Goal: Task Accomplishment & Management: Use online tool/utility

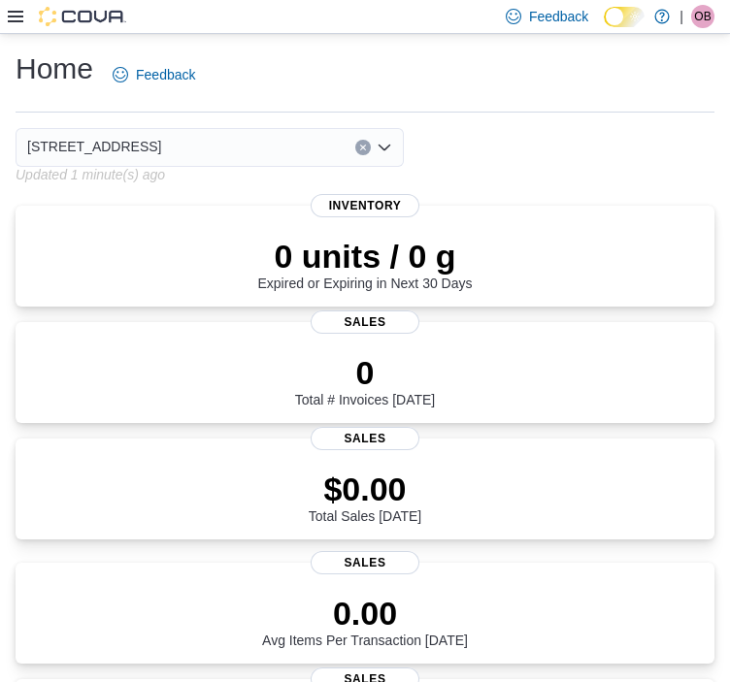
click at [16, 13] on icon at bounding box center [16, 17] width 16 height 16
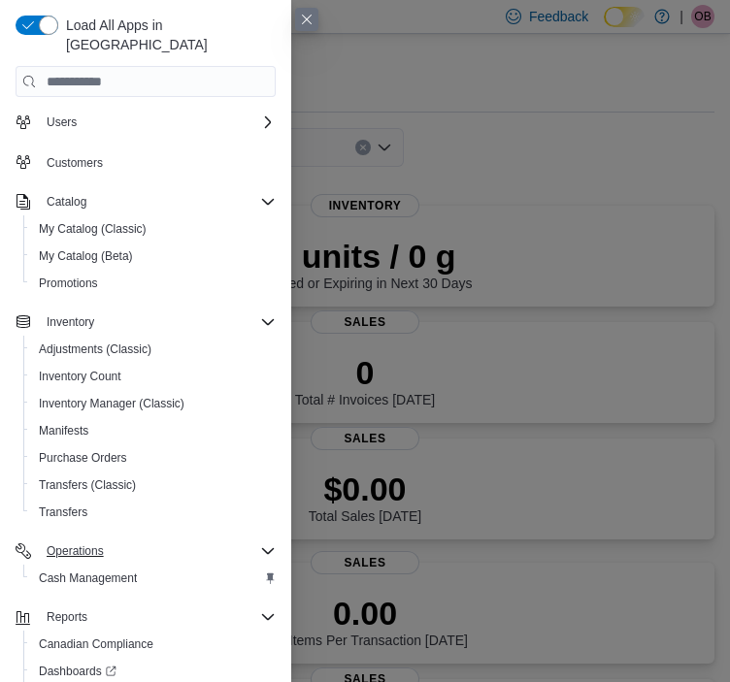
scroll to position [161, 0]
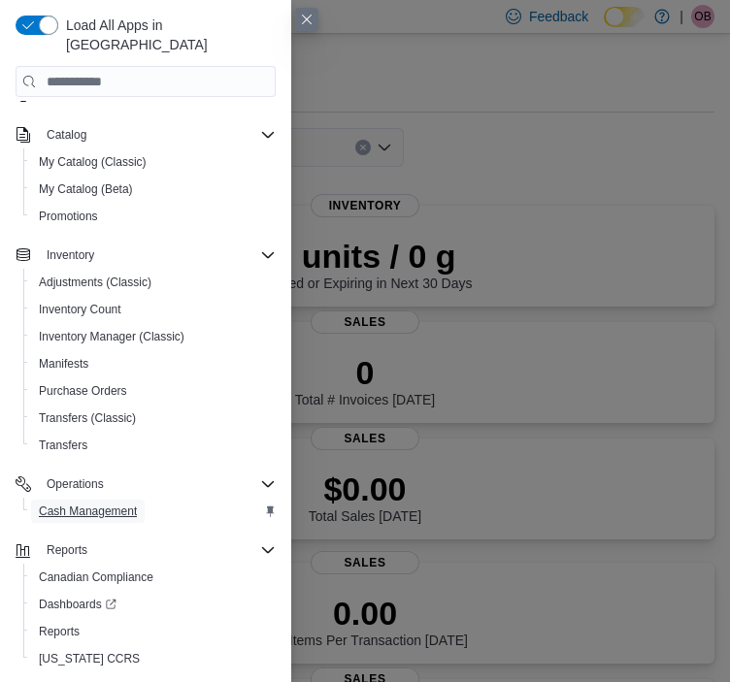
click at [120, 504] on span "Cash Management" at bounding box center [88, 512] width 98 height 16
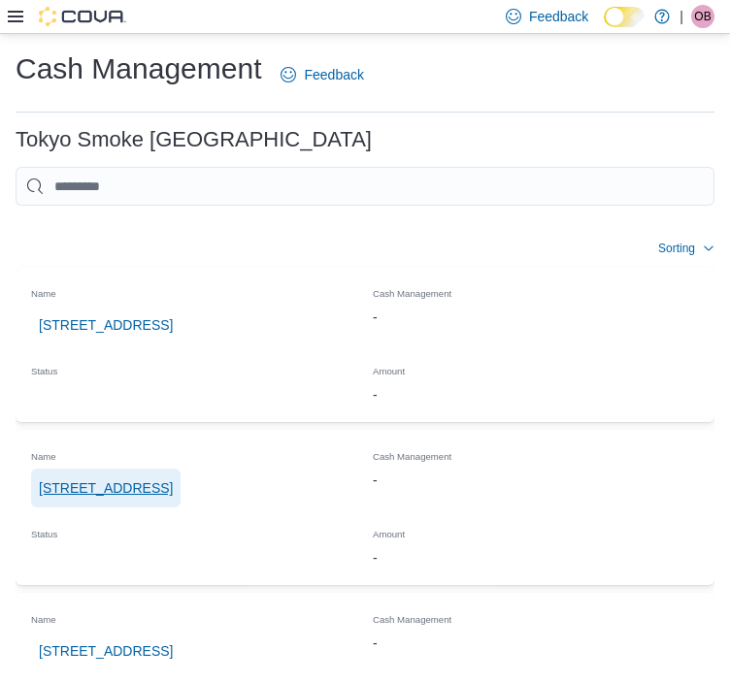
click at [58, 479] on span "[STREET_ADDRESS]" at bounding box center [106, 488] width 134 height 19
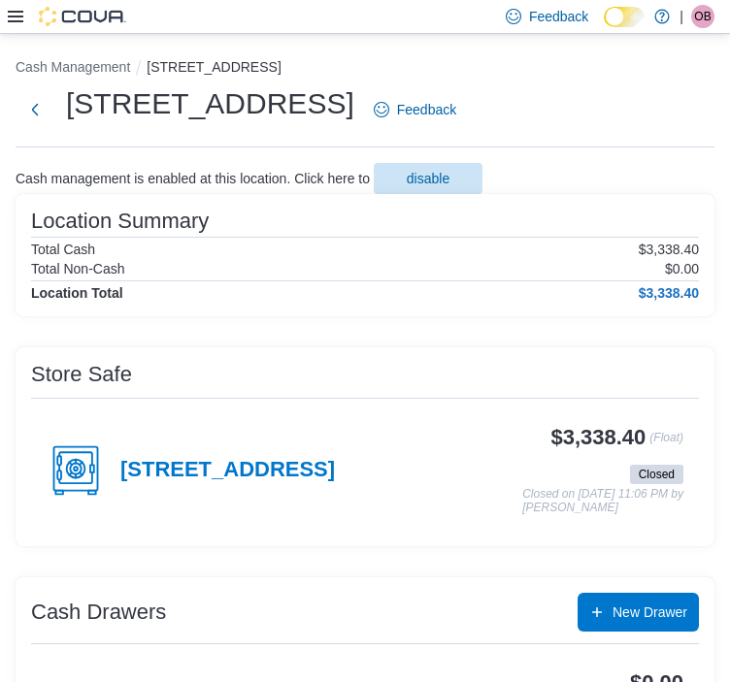
click at [183, 484] on div "[STREET_ADDRESS]" at bounding box center [191, 471] width 288 height 58
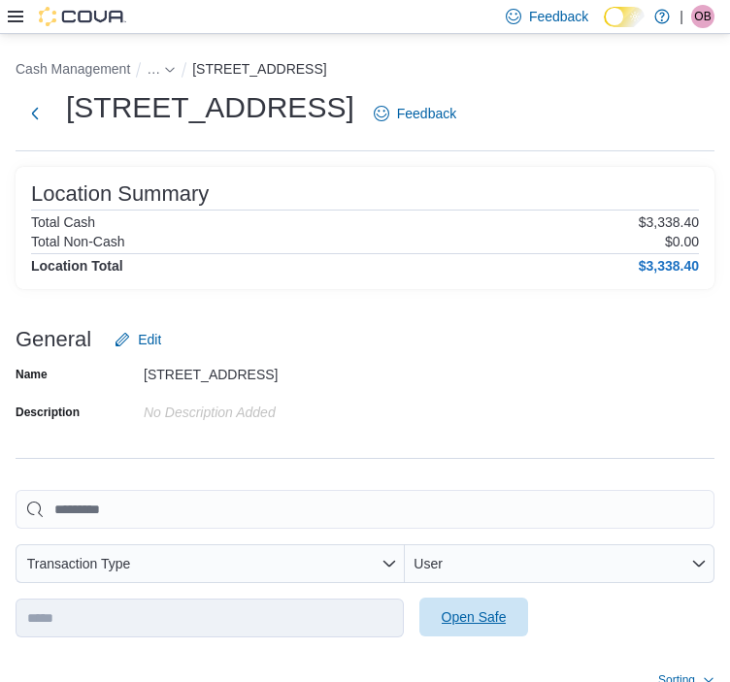
click at [442, 608] on span "Open Safe" at bounding box center [474, 617] width 65 height 19
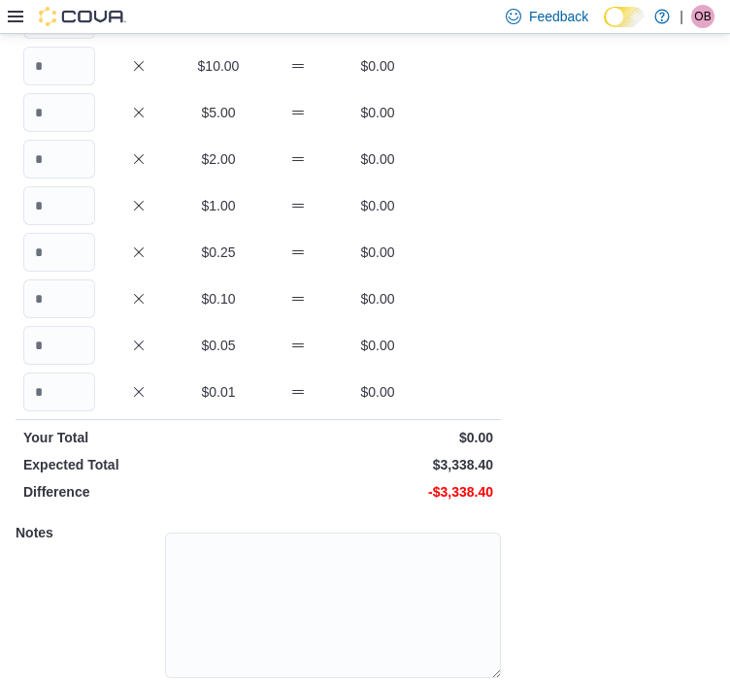
scroll to position [368, 0]
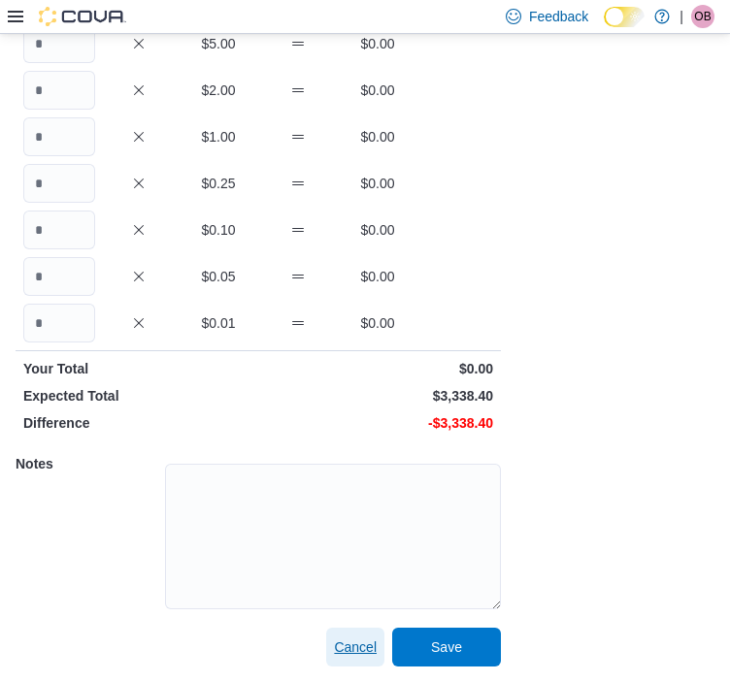
click at [362, 646] on span "Cancel" at bounding box center [355, 647] width 43 height 19
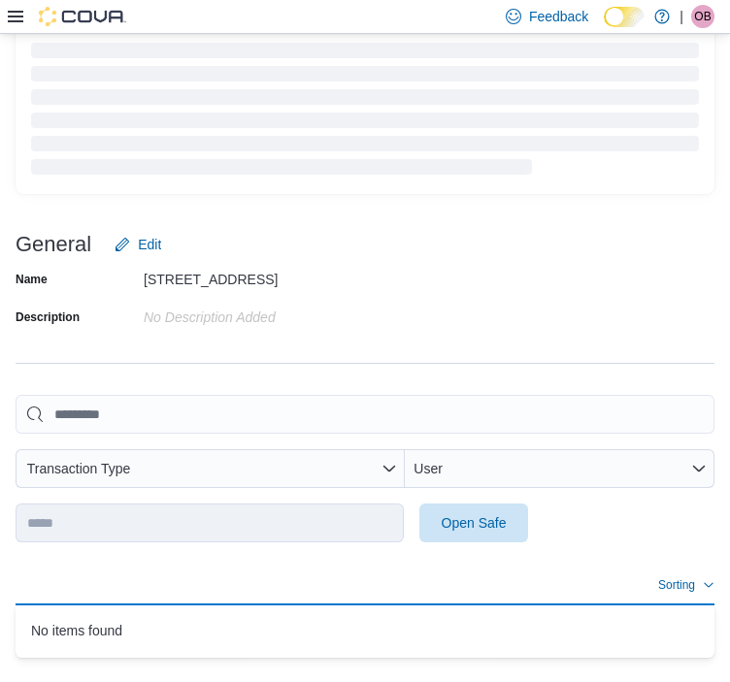
scroll to position [95, 0]
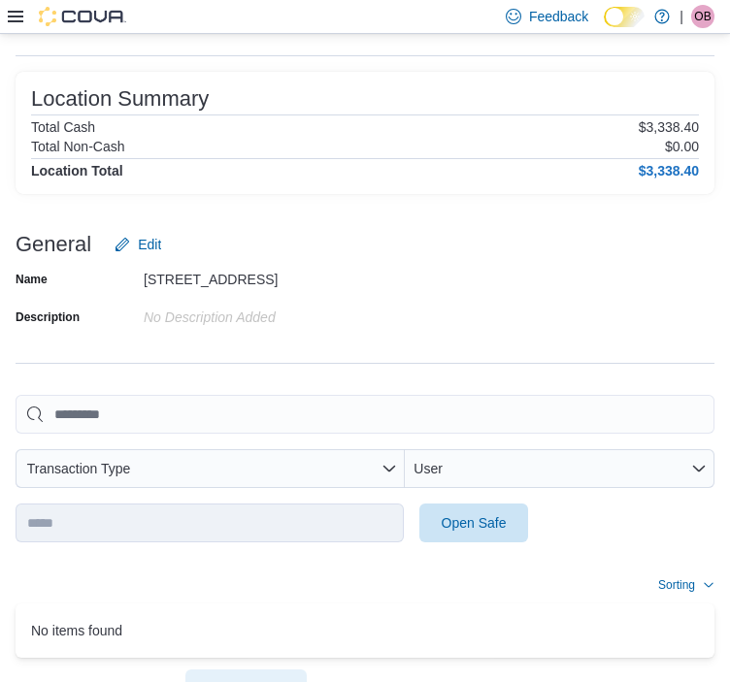
click at [299, 679] on span "CM7JGD-642443" at bounding box center [246, 688] width 106 height 19
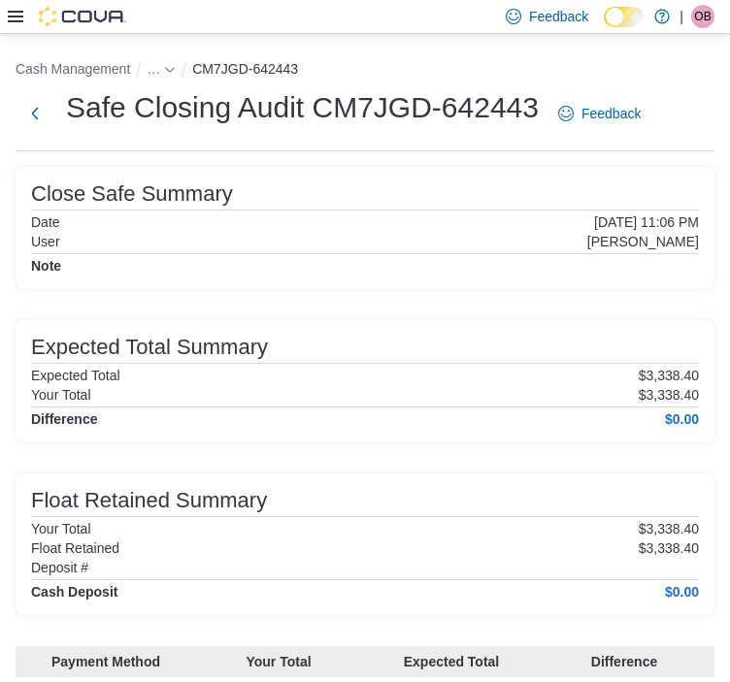
scroll to position [95, 0]
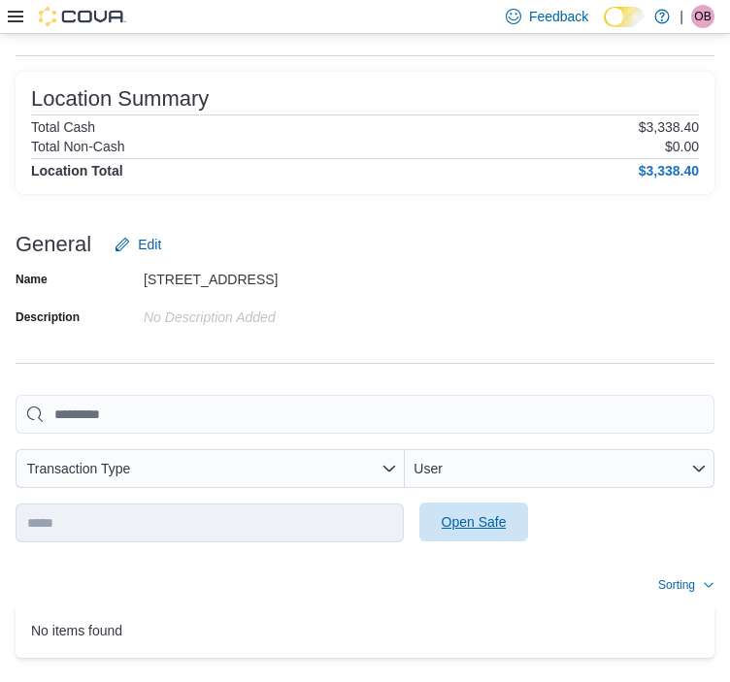
click at [442, 513] on span "Open Safe" at bounding box center [474, 522] width 65 height 19
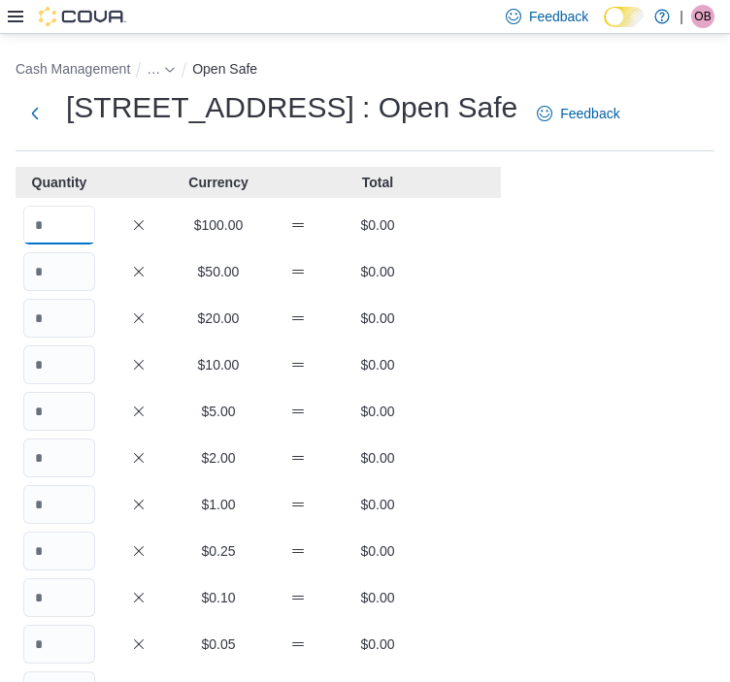
click at [83, 223] on input "Quantity" at bounding box center [59, 225] width 72 height 39
type input "*"
type input "**"
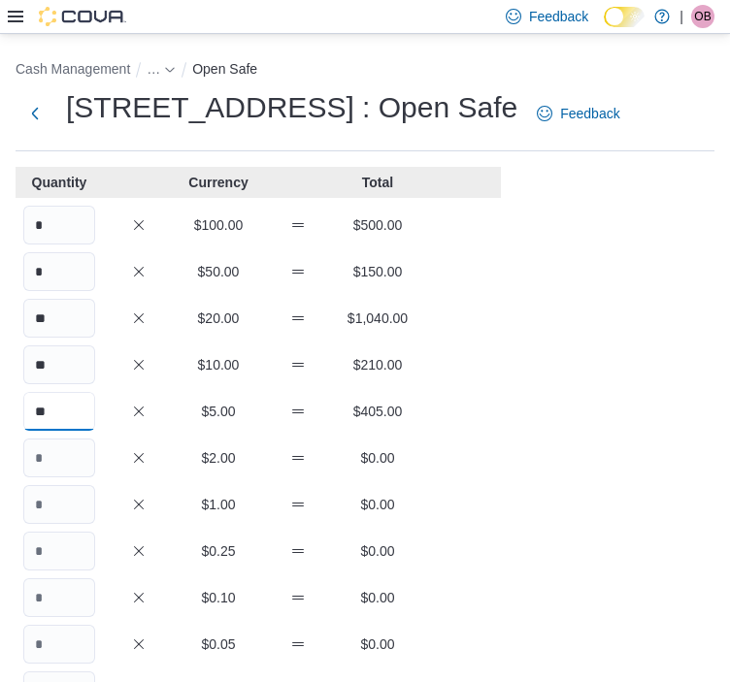
type input "**"
click at [89, 452] on input "*" at bounding box center [59, 458] width 72 height 39
type input "***"
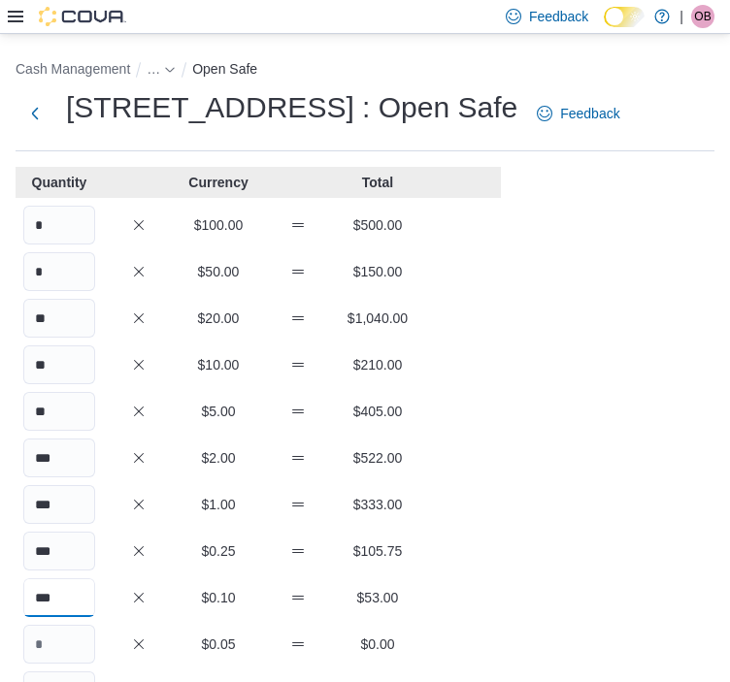
type input "***"
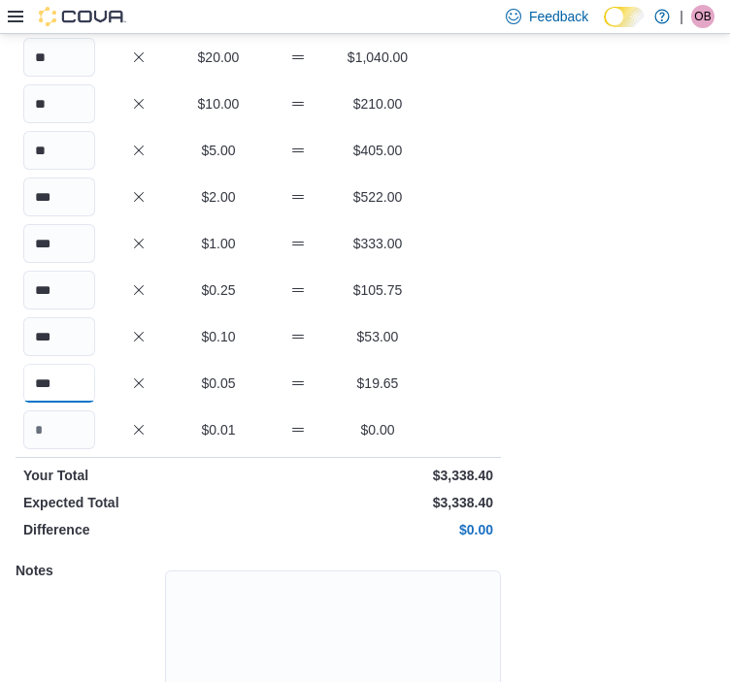
scroll to position [368, 0]
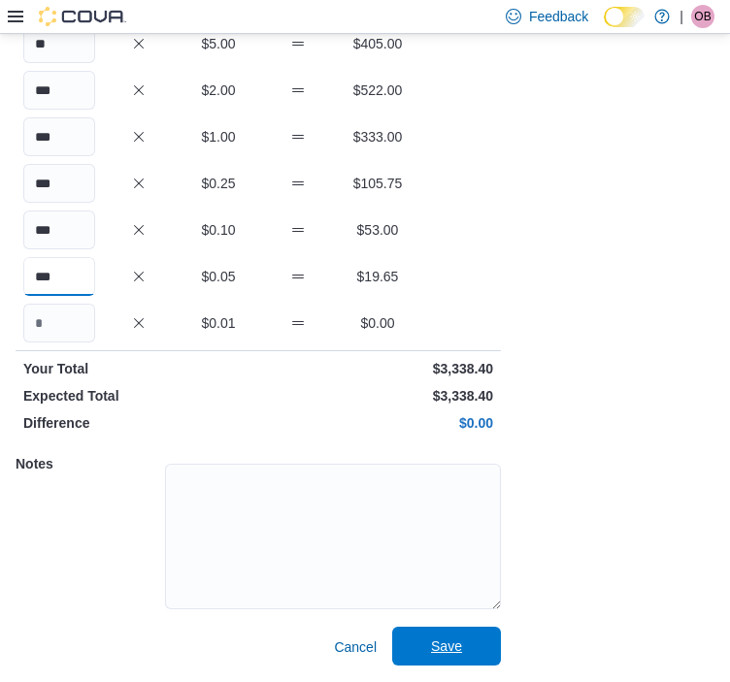
type input "***"
click at [453, 639] on span "Save" at bounding box center [446, 646] width 31 height 19
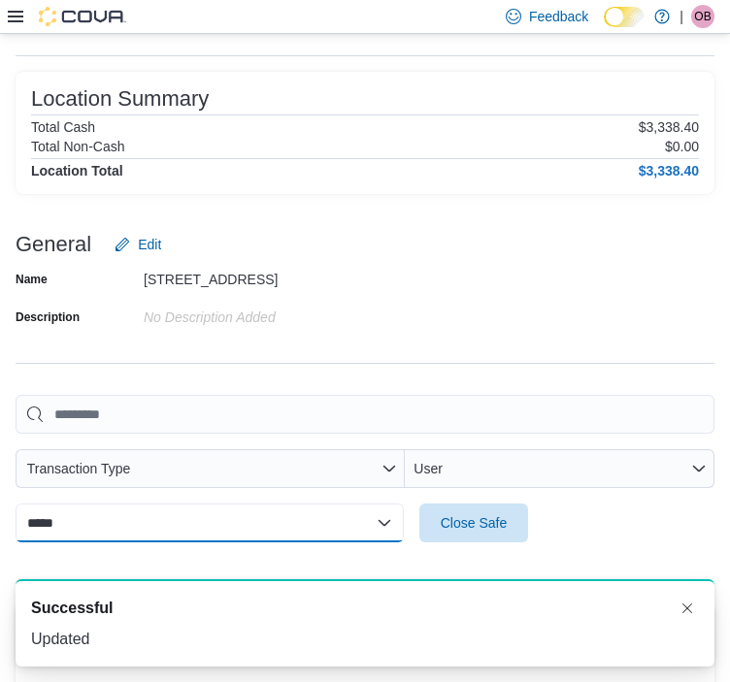
click at [129, 504] on select "**********" at bounding box center [210, 523] width 388 height 39
click at [11, 18] on icon at bounding box center [16, 17] width 16 height 16
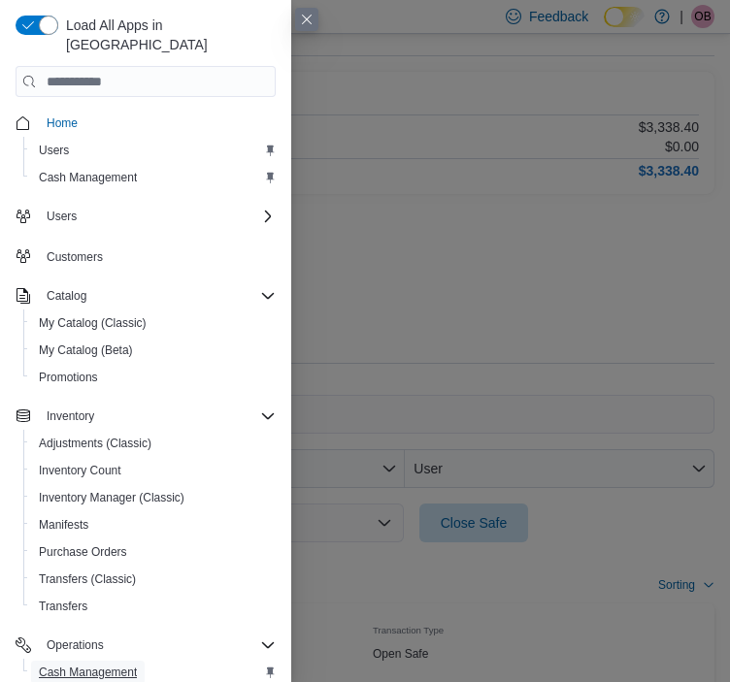
click at [133, 661] on span "Cash Management" at bounding box center [88, 672] width 98 height 23
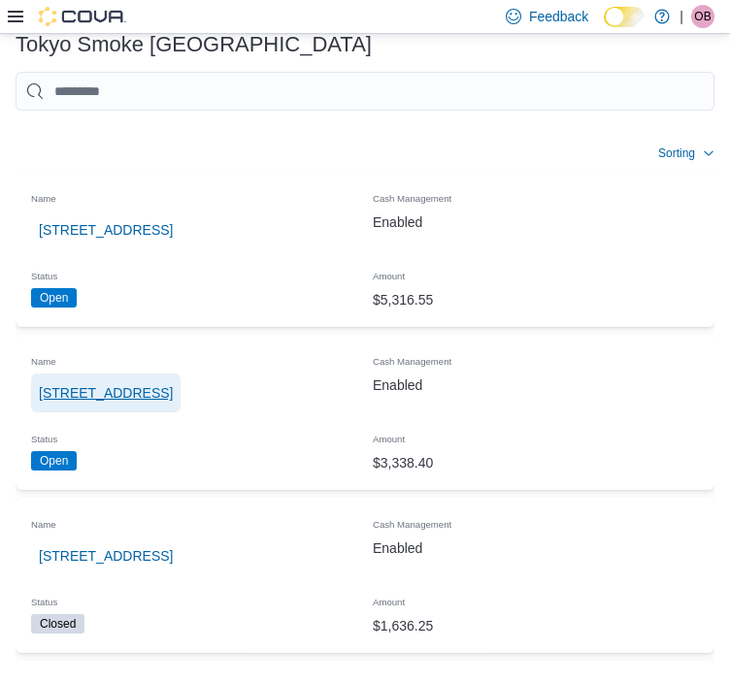
click at [85, 383] on span "[STREET_ADDRESS]" at bounding box center [106, 392] width 134 height 19
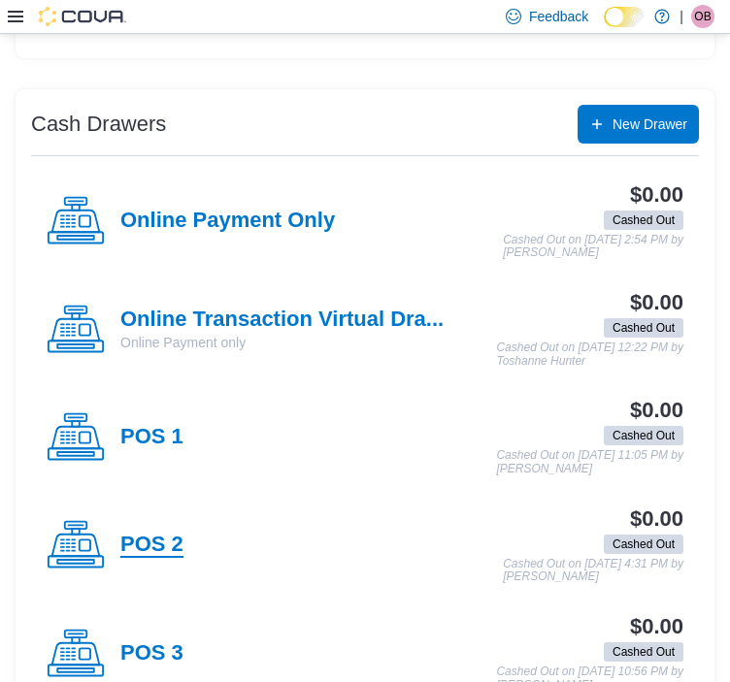
scroll to position [679, 0]
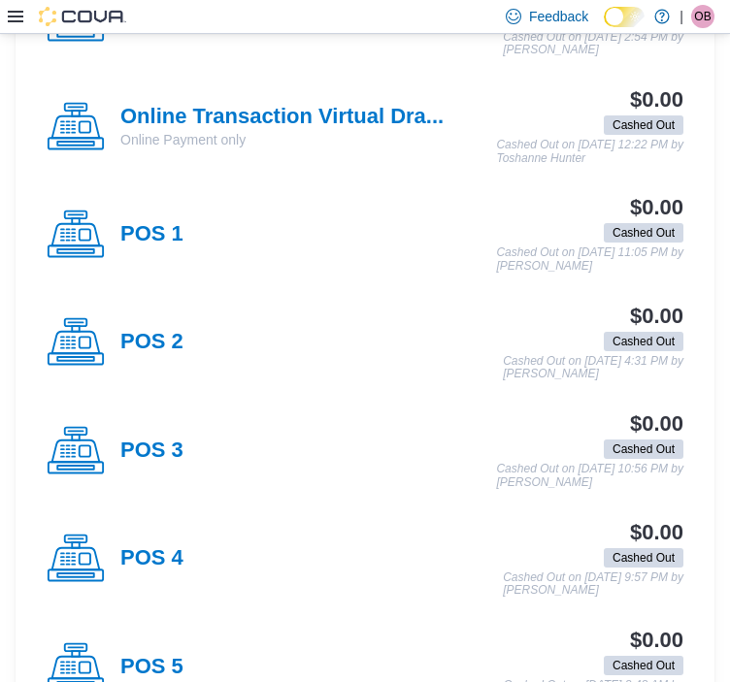
click at [129, 247] on div "POS 1" at bounding box center [115, 235] width 137 height 58
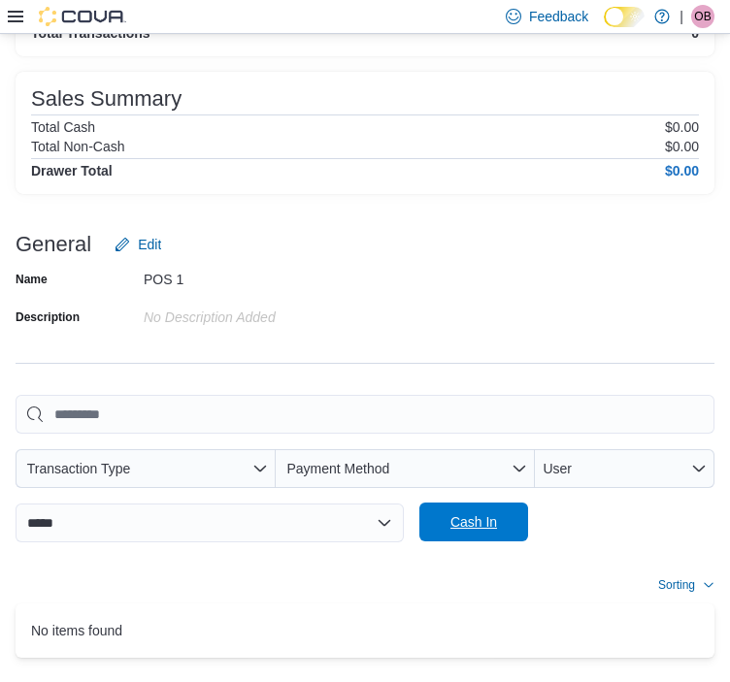
click at [450, 513] on span "Cash In" at bounding box center [473, 522] width 47 height 19
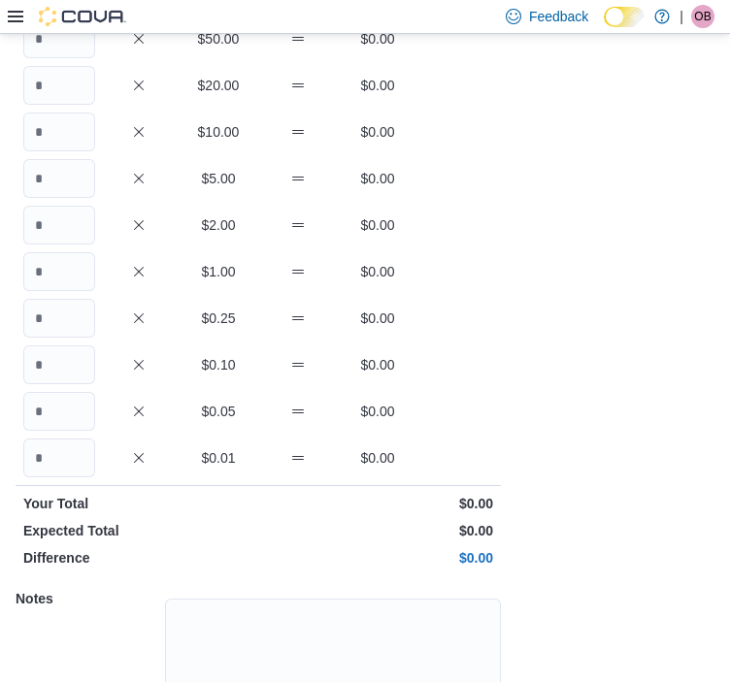
scroll to position [116, 0]
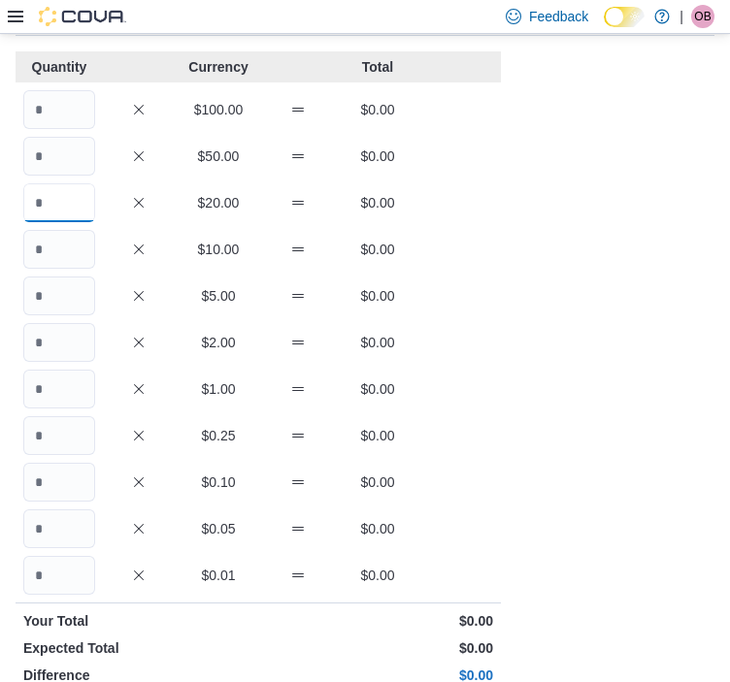
click at [64, 188] on input "Quantity" at bounding box center [59, 202] width 72 height 39
type input "*"
type input "**"
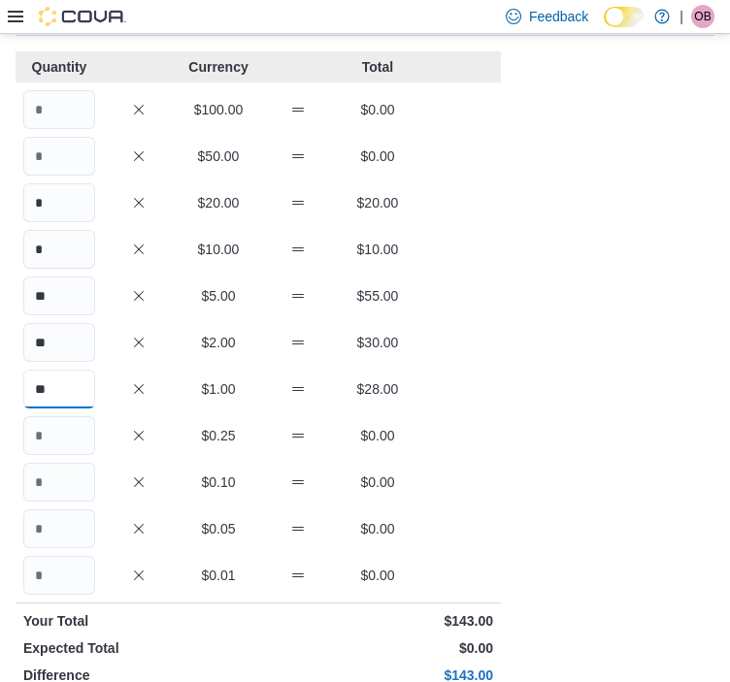
type input "**"
type input "*"
type input "**"
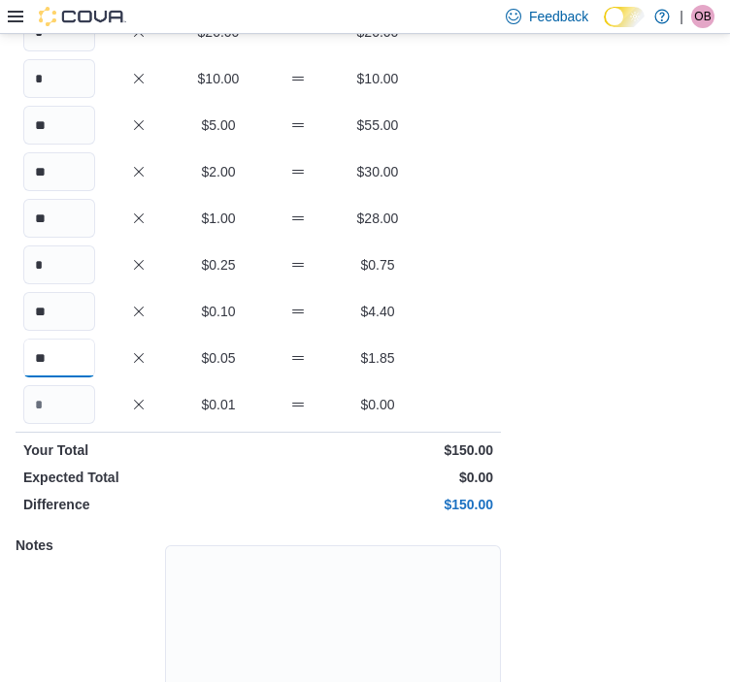
scroll to position [368, 0]
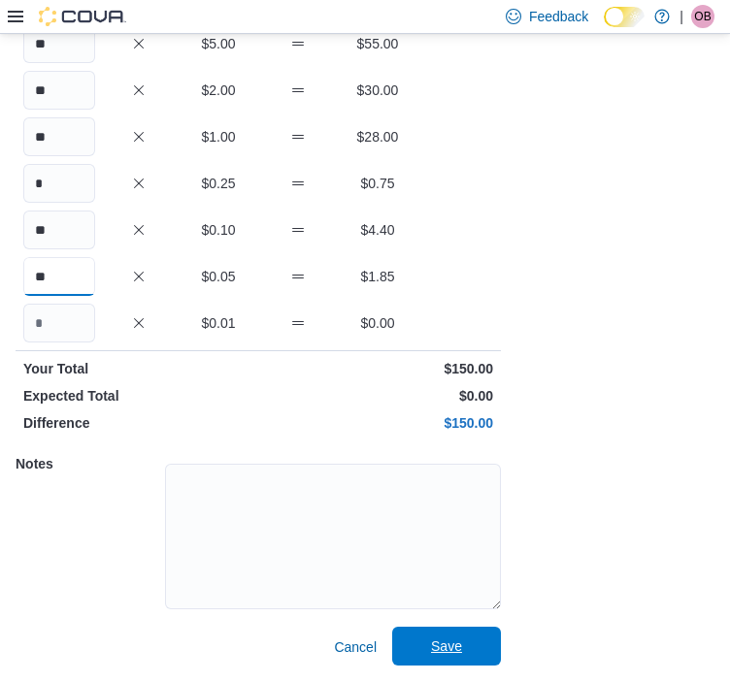
type input "**"
click at [430, 647] on span "Save" at bounding box center [446, 646] width 85 height 39
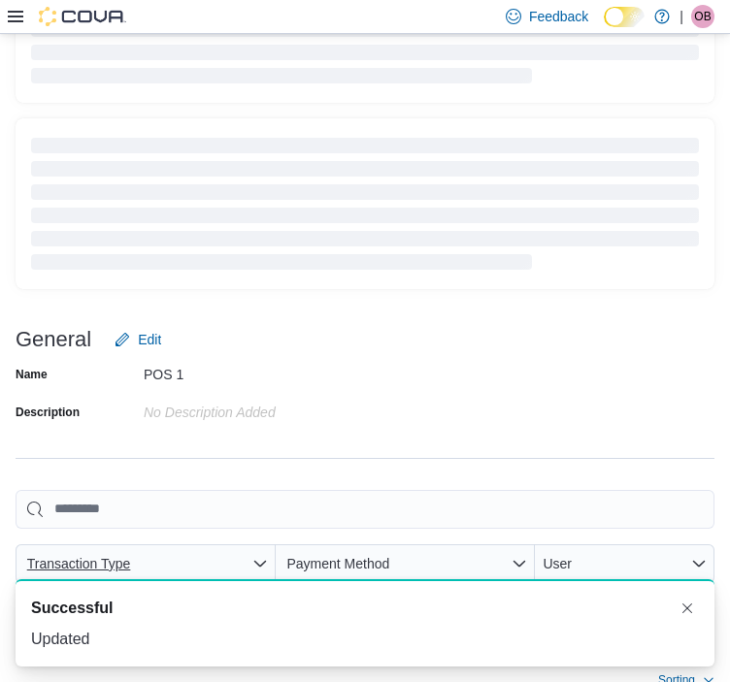
scroll to position [256, 0]
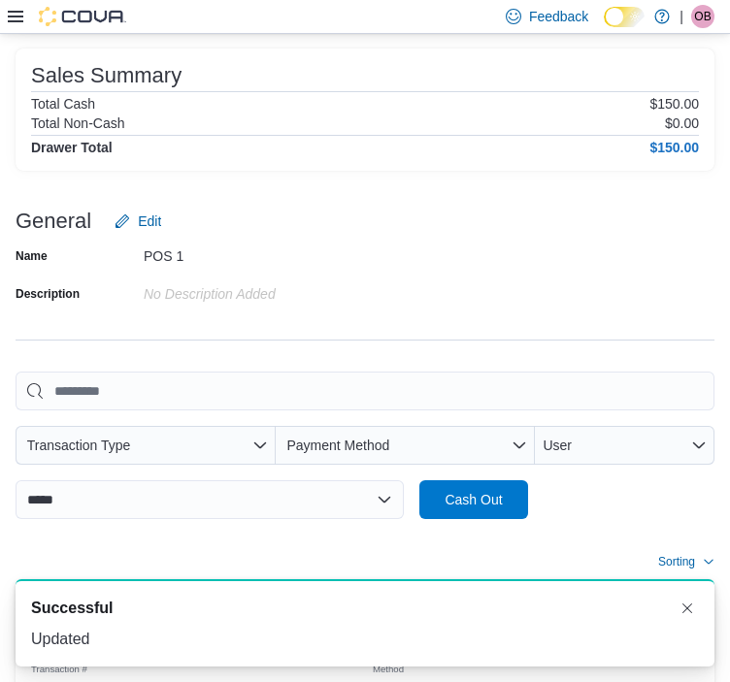
click at [17, 26] on div at bounding box center [67, 16] width 118 height 19
click at [15, 12] on icon at bounding box center [16, 17] width 16 height 12
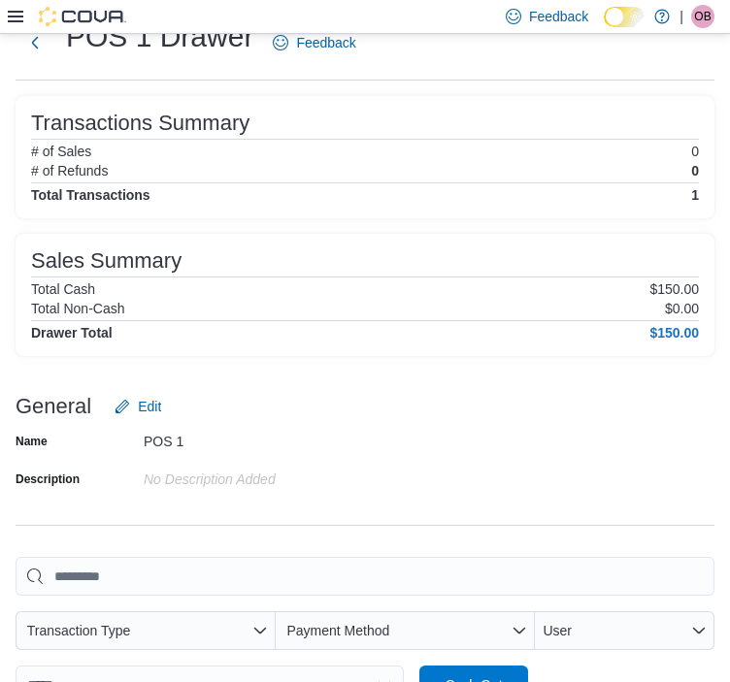
scroll to position [0, 0]
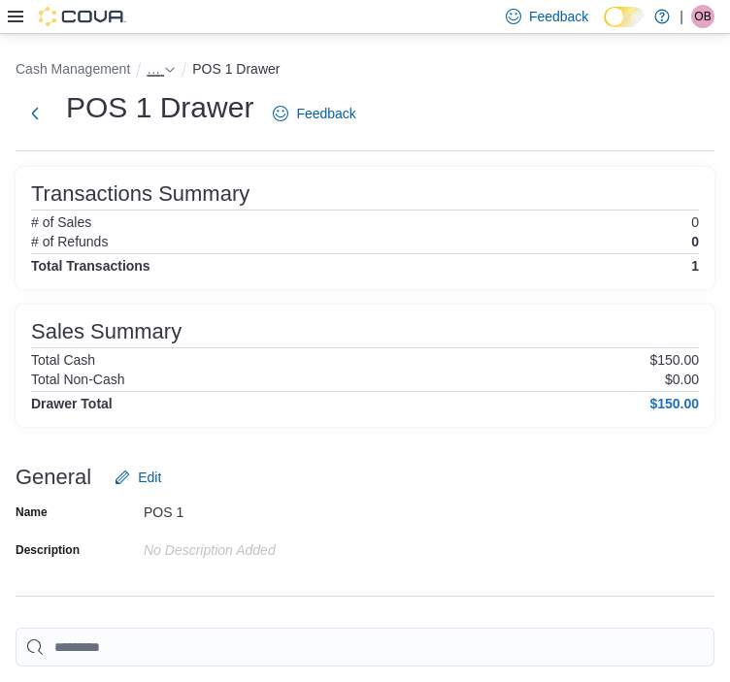
click at [148, 71] on span "…" at bounding box center [154, 69] width 14 height 16
click at [179, 108] on button "[STREET_ADDRESS]" at bounding box center [174, 112] width 134 height 16
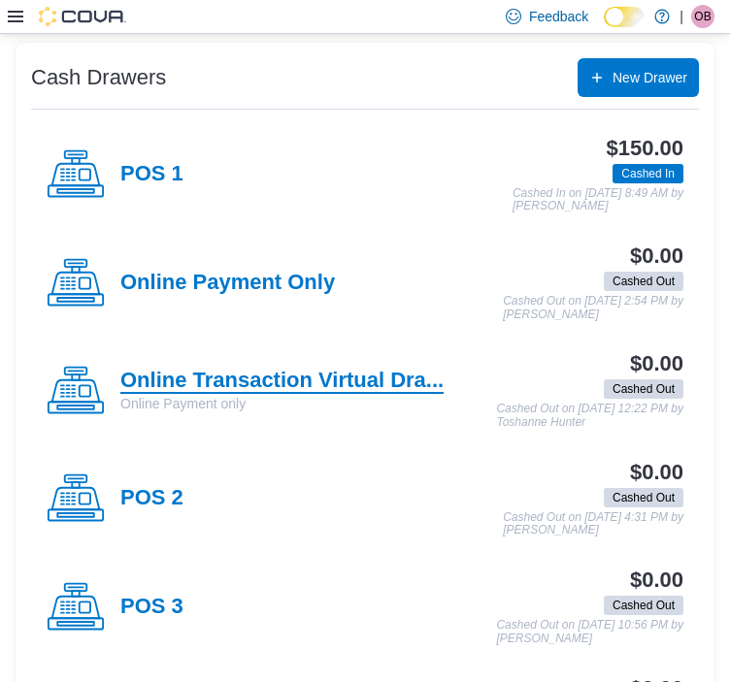
scroll to position [679, 0]
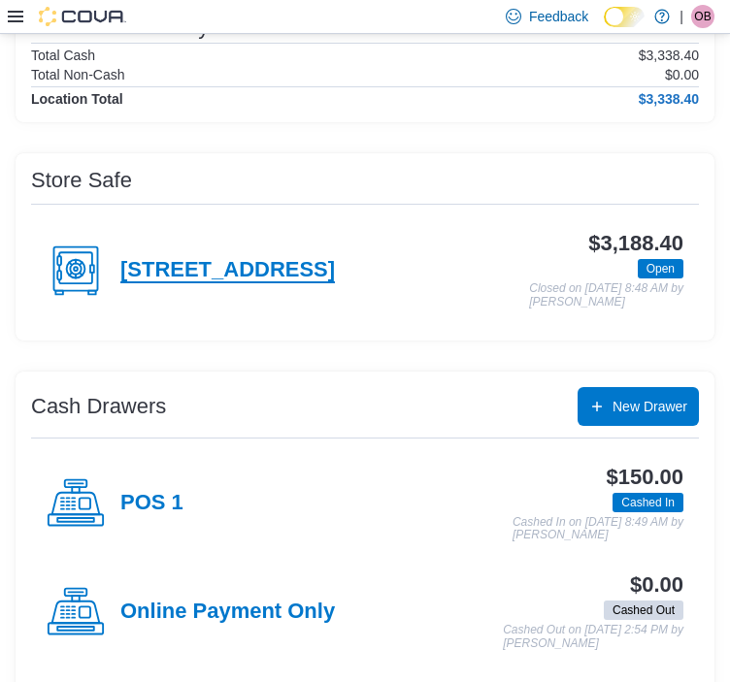
click at [238, 274] on h4 "[STREET_ADDRESS]" at bounding box center [227, 270] width 215 height 25
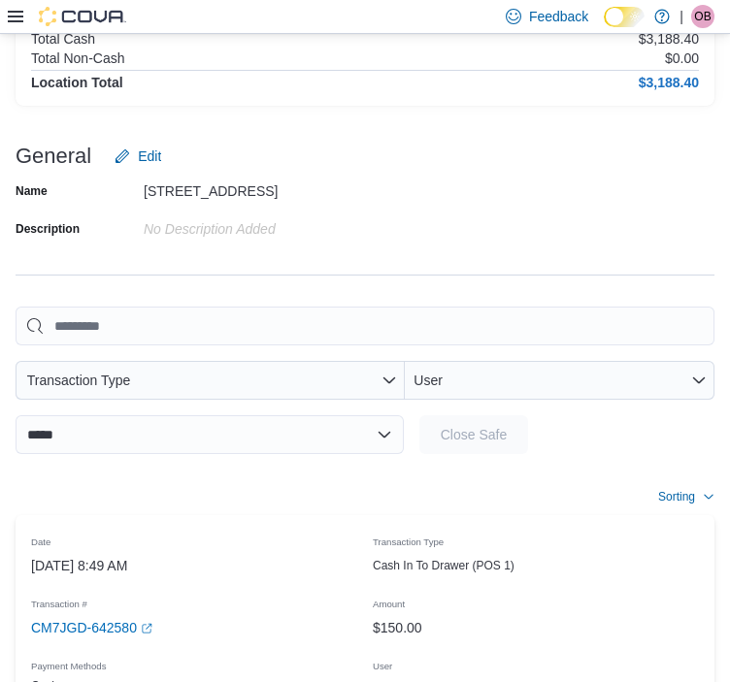
scroll to position [135, 0]
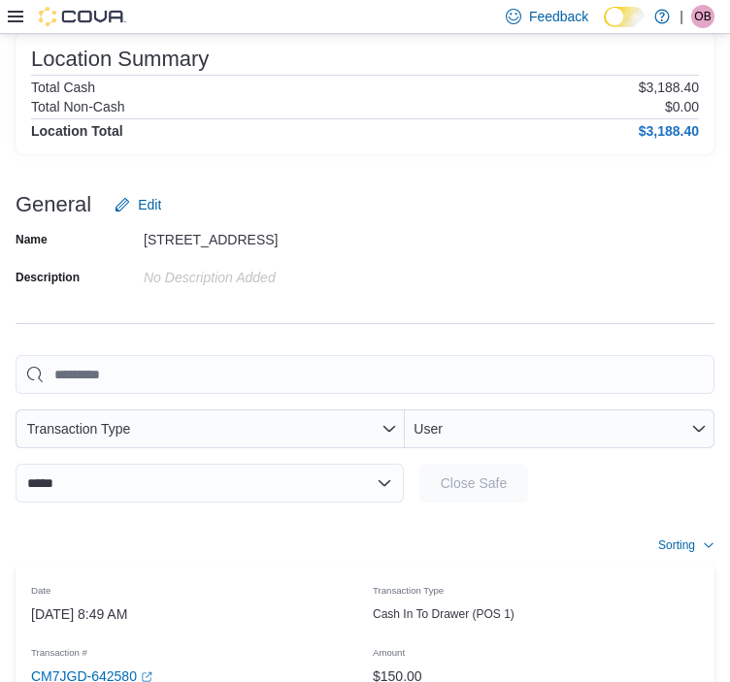
click at [17, 19] on icon at bounding box center [16, 17] width 16 height 16
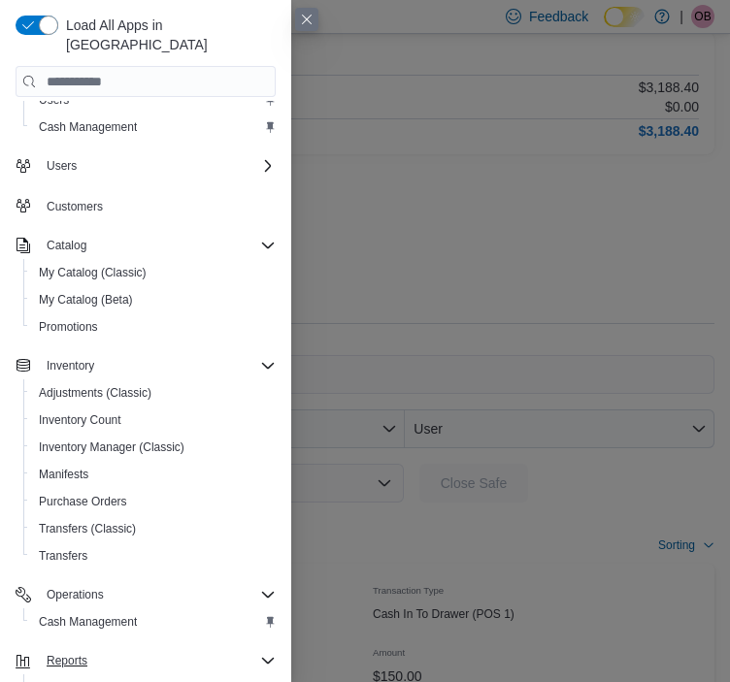
scroll to position [97, 0]
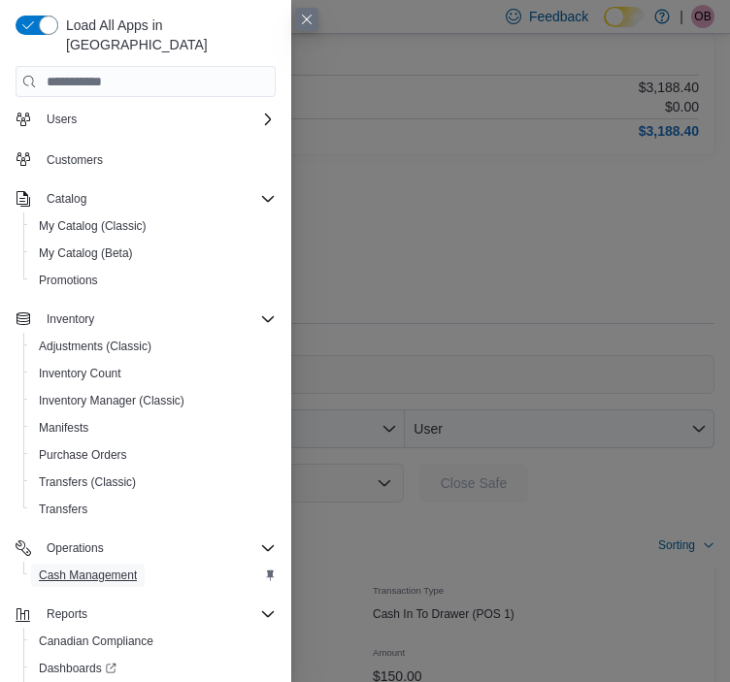
click at [68, 568] on span "Cash Management" at bounding box center [88, 576] width 98 height 16
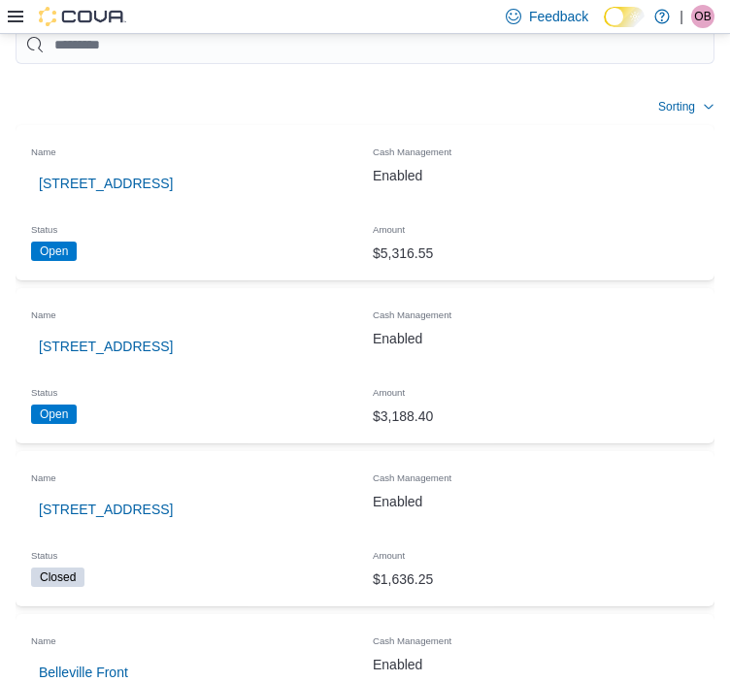
scroll to position [38, 0]
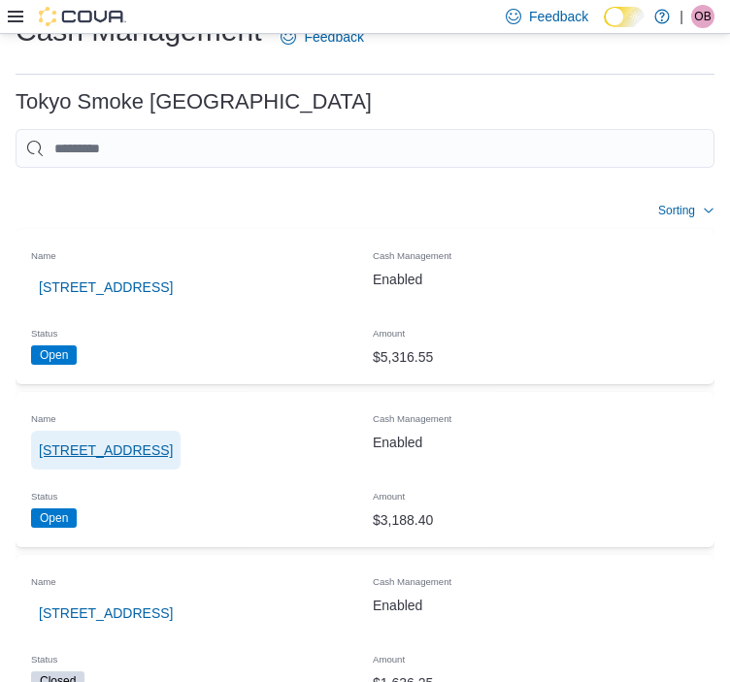
click at [52, 441] on span "[STREET_ADDRESS]" at bounding box center [106, 450] width 134 height 19
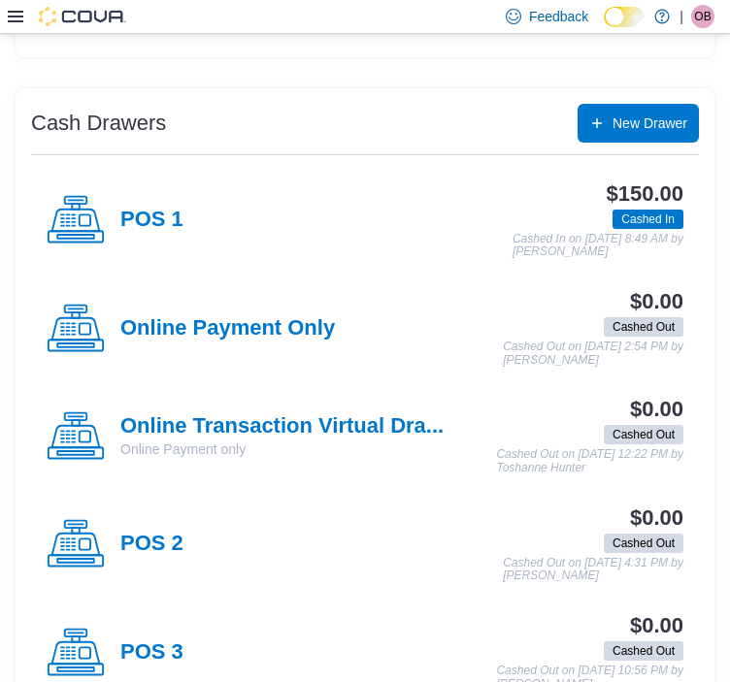
scroll to position [485, 0]
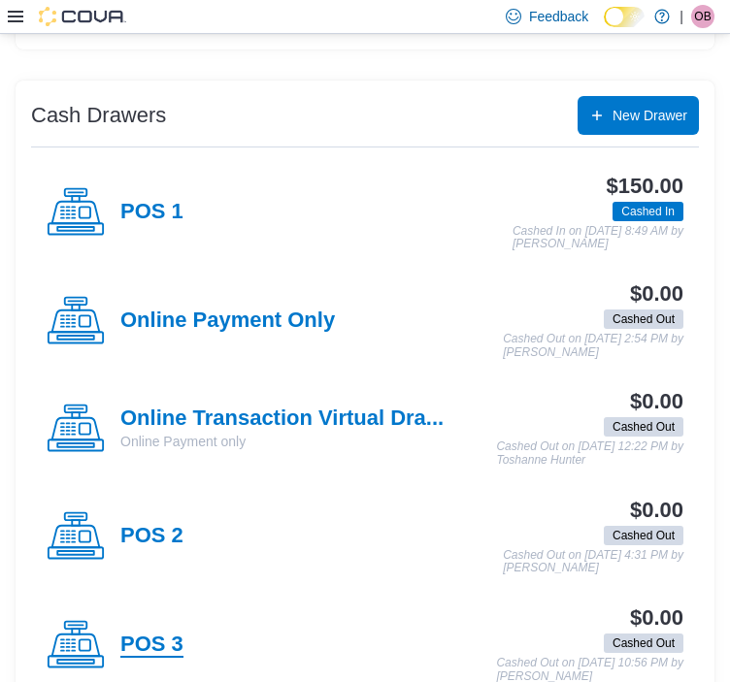
drag, startPoint x: 141, startPoint y: 639, endPoint x: 120, endPoint y: 626, distance: 24.0
click at [140, 639] on h4 "POS 3" at bounding box center [151, 645] width 63 height 25
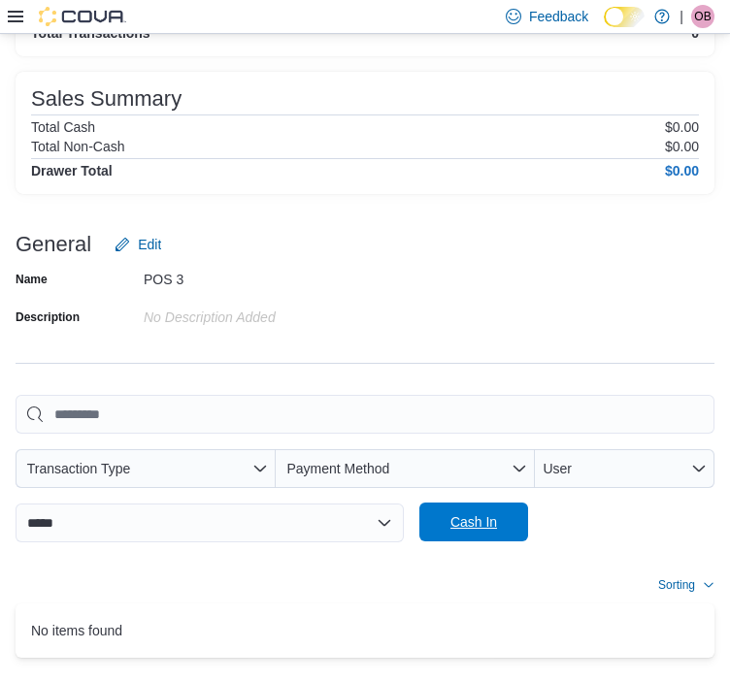
click at [431, 503] on span "Cash In" at bounding box center [473, 522] width 85 height 39
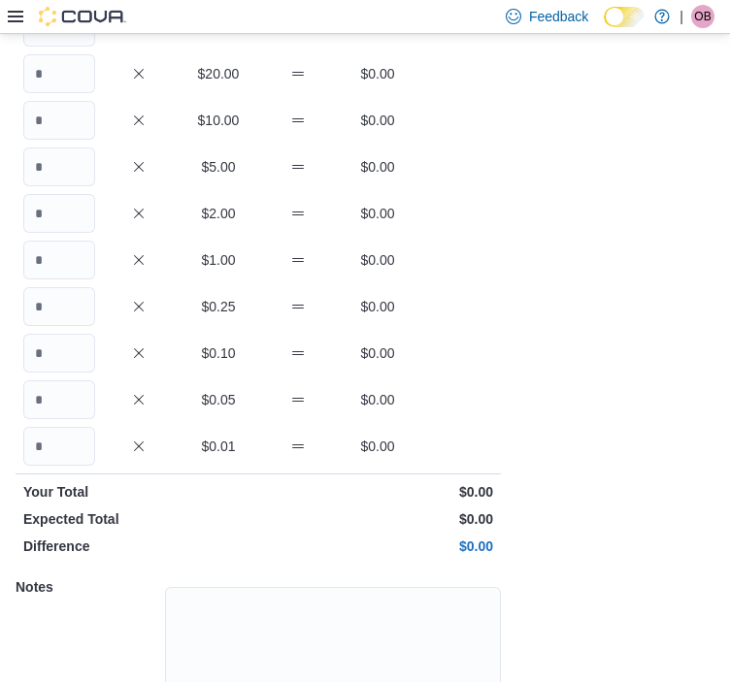
scroll to position [116, 0]
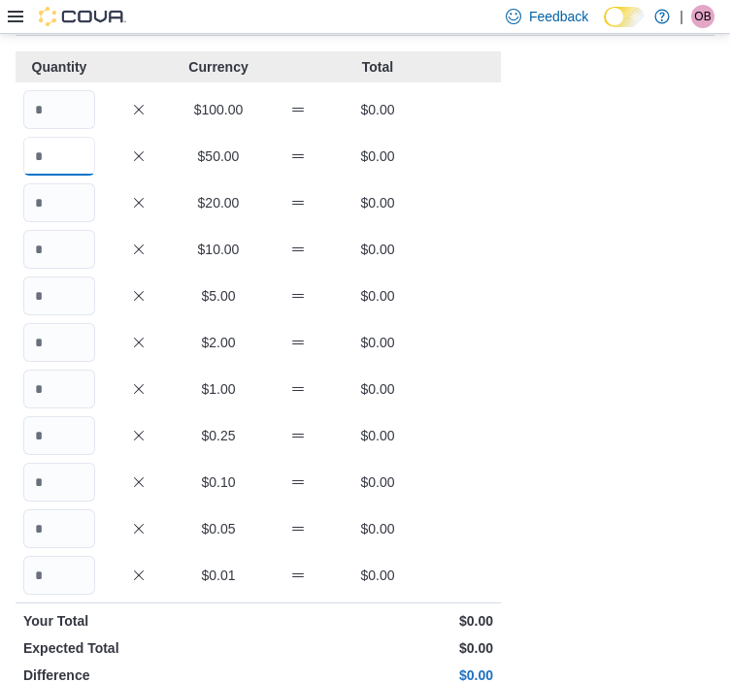
click at [57, 161] on input "Quantity" at bounding box center [59, 156] width 72 height 39
type input "*"
type input "**"
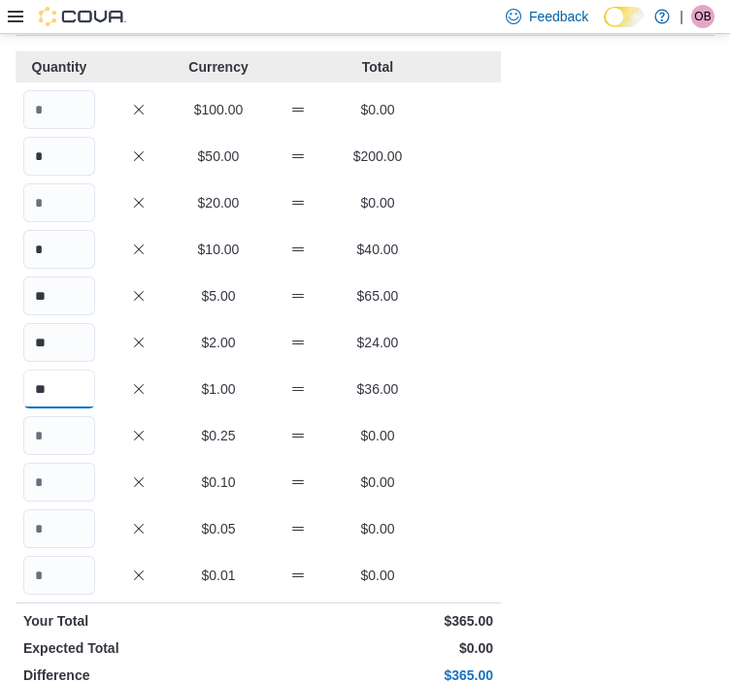
type input "**"
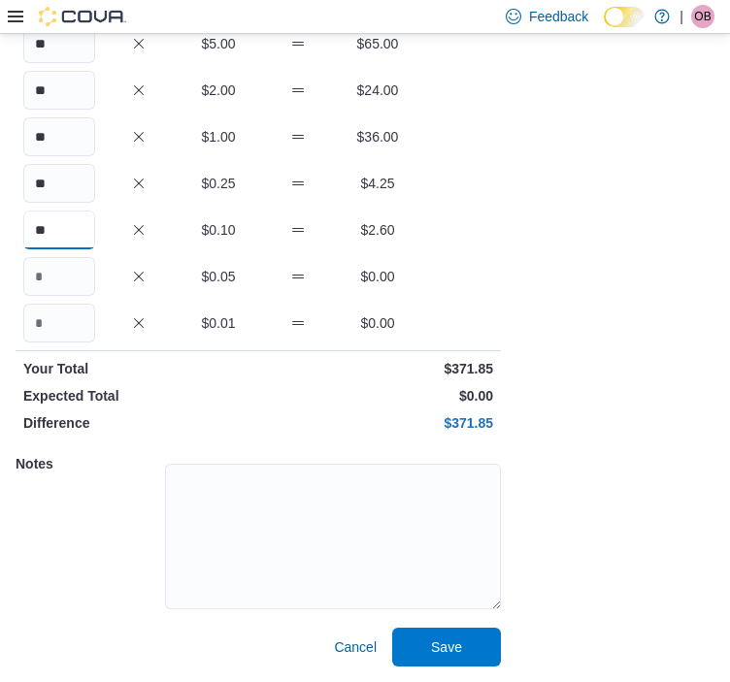
scroll to position [77, 0]
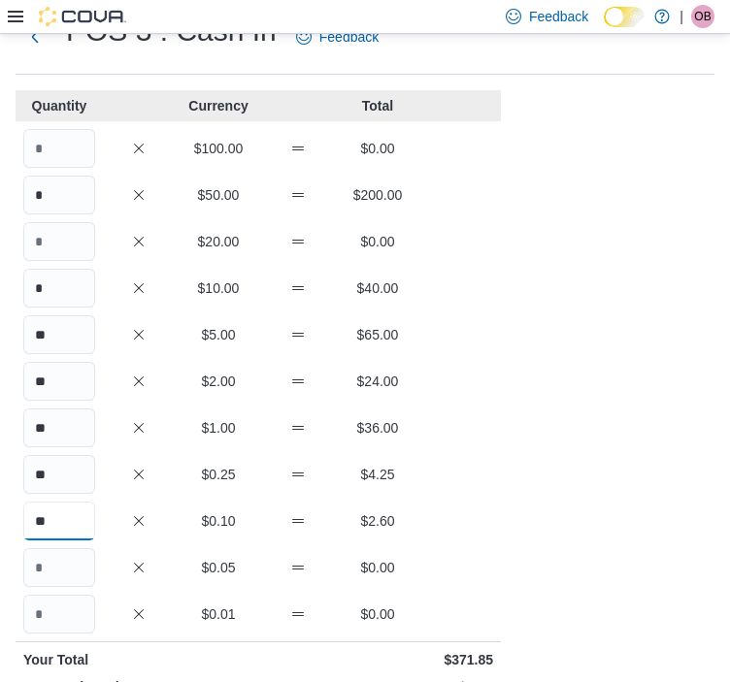
type input "**"
click at [86, 205] on input "*" at bounding box center [59, 195] width 72 height 39
type input "*"
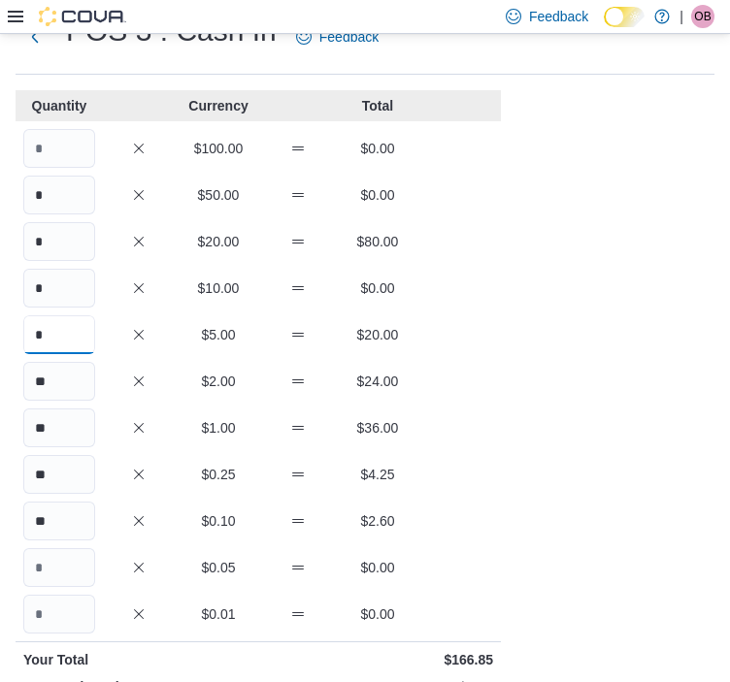
type input "*"
type input "**"
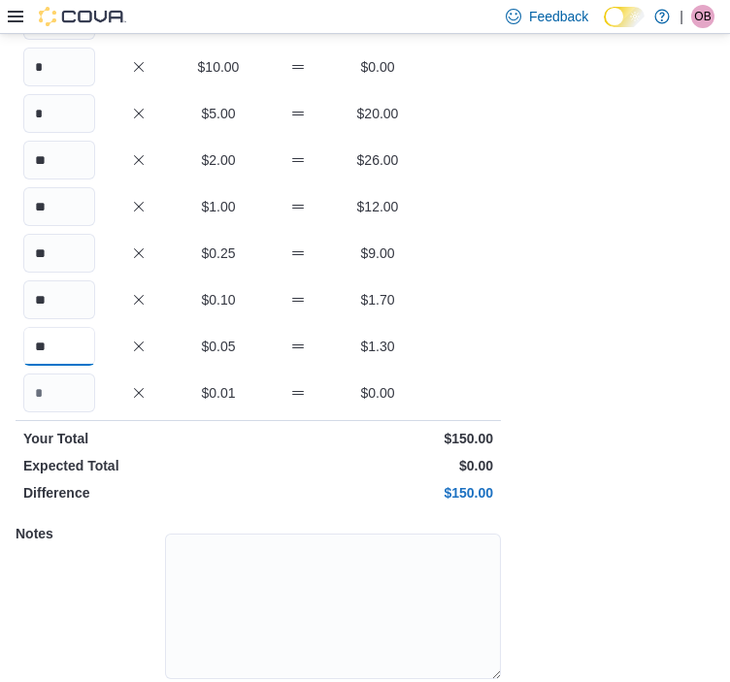
scroll to position [368, 0]
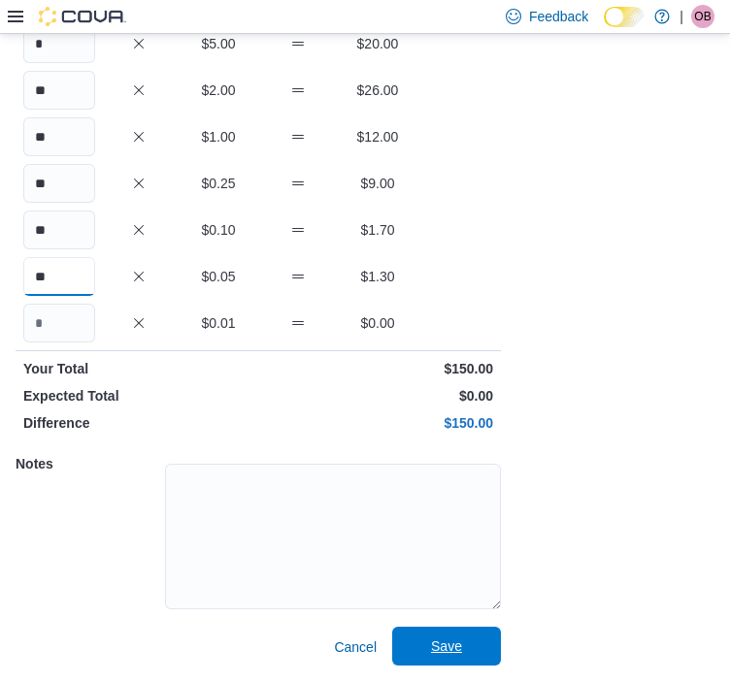
type input "**"
click at [462, 638] on span "Save" at bounding box center [446, 646] width 85 height 39
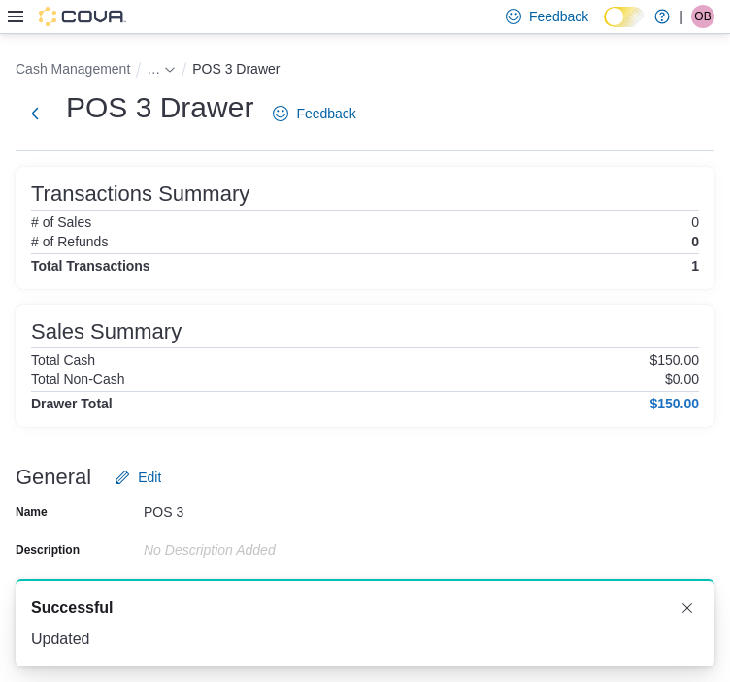
click at [7, 21] on div "Feedback Dark Mode Tokyo Smoke [GEOGRAPHIC_DATA] | OB [PERSON_NAME]" at bounding box center [365, 17] width 730 height 34
click at [15, 15] on icon at bounding box center [16, 17] width 16 height 16
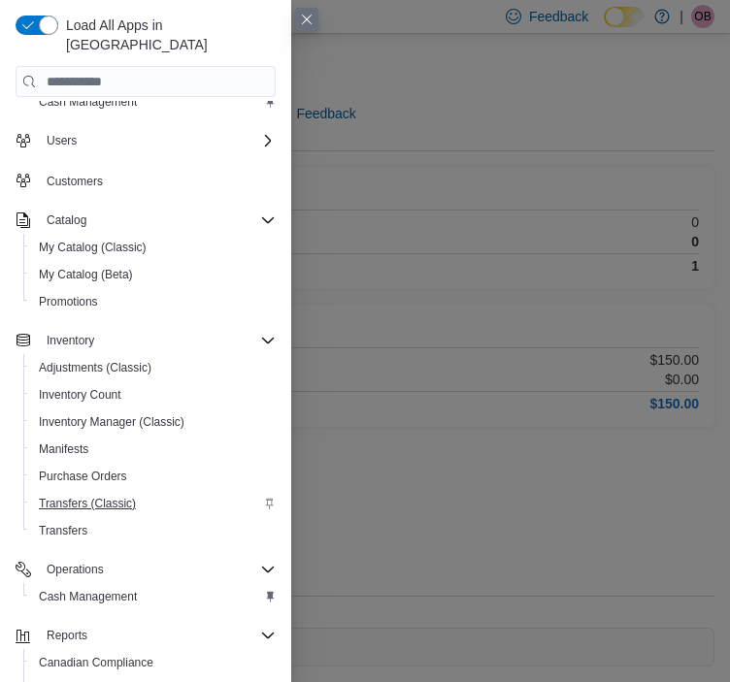
scroll to position [161, 0]
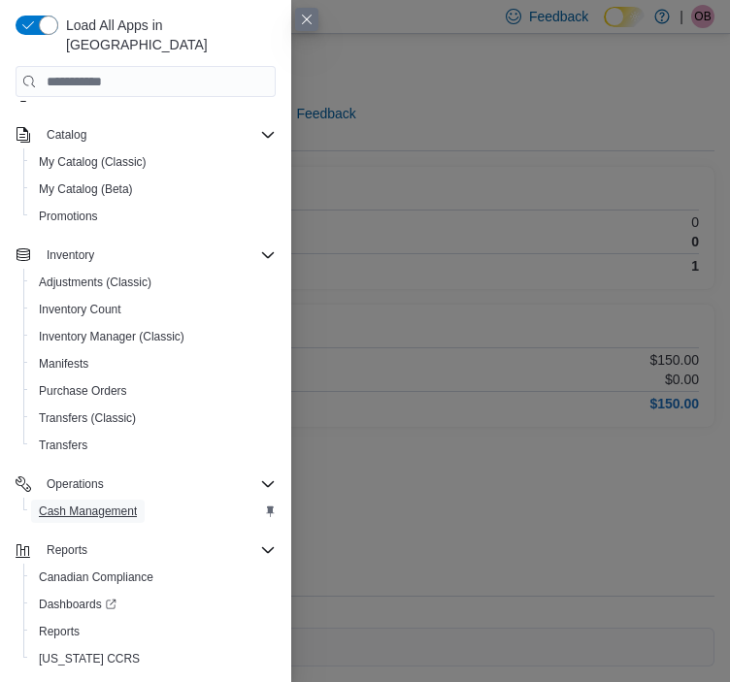
click at [67, 504] on span "Cash Management" at bounding box center [88, 512] width 98 height 16
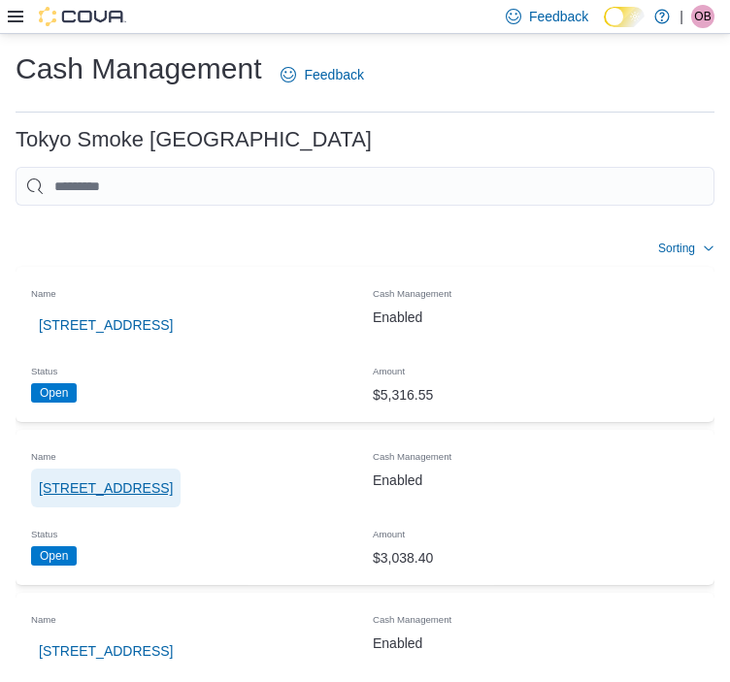
click at [105, 469] on span "[STREET_ADDRESS]" at bounding box center [106, 488] width 134 height 39
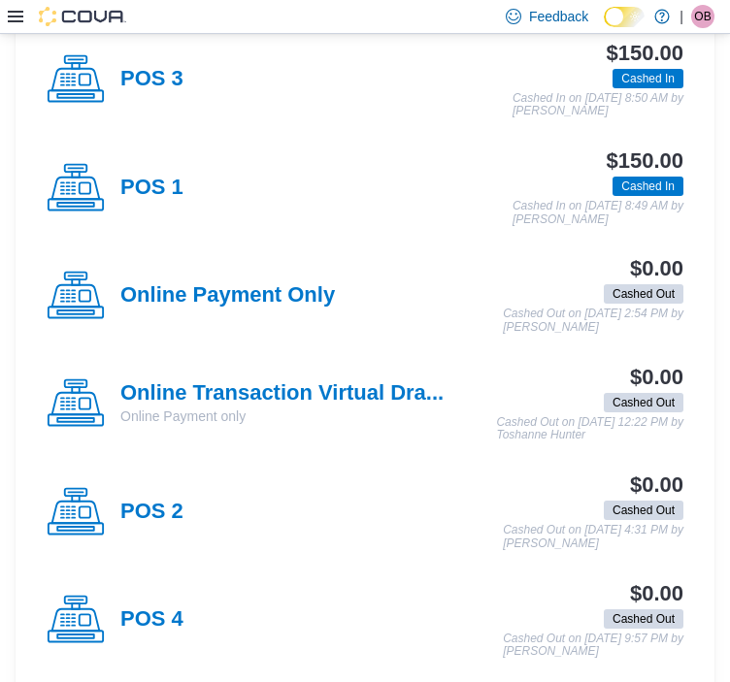
scroll to position [746, 0]
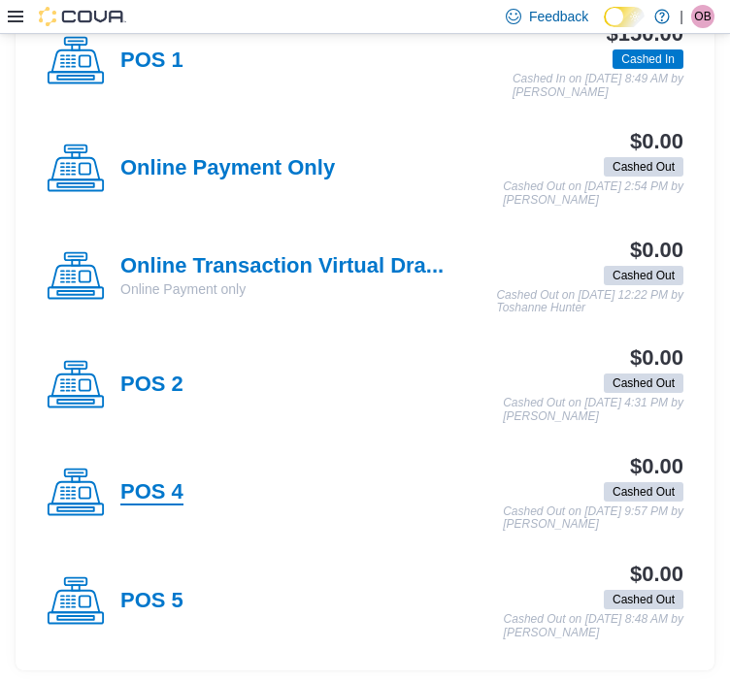
click at [167, 486] on h4 "POS 4" at bounding box center [151, 493] width 63 height 25
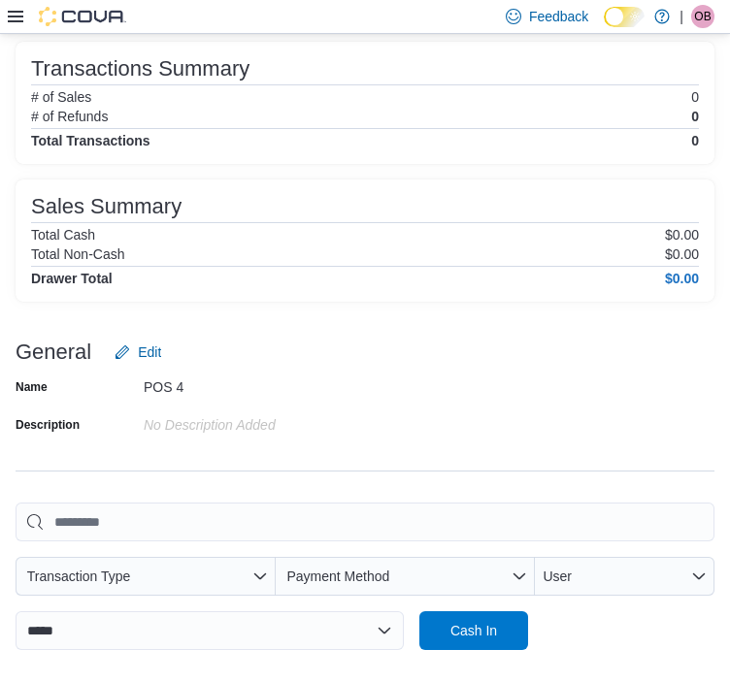
scroll to position [233, 0]
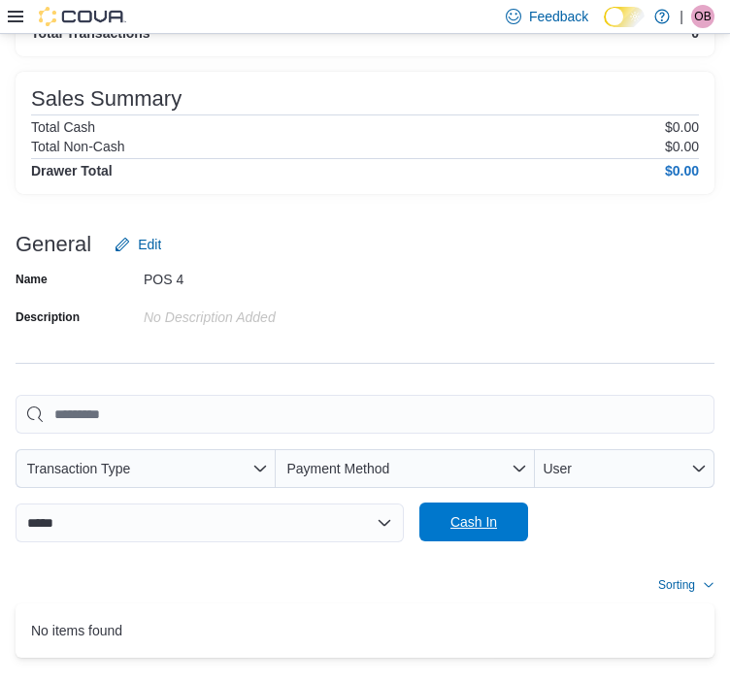
click at [431, 503] on span "Cash In" at bounding box center [473, 522] width 85 height 39
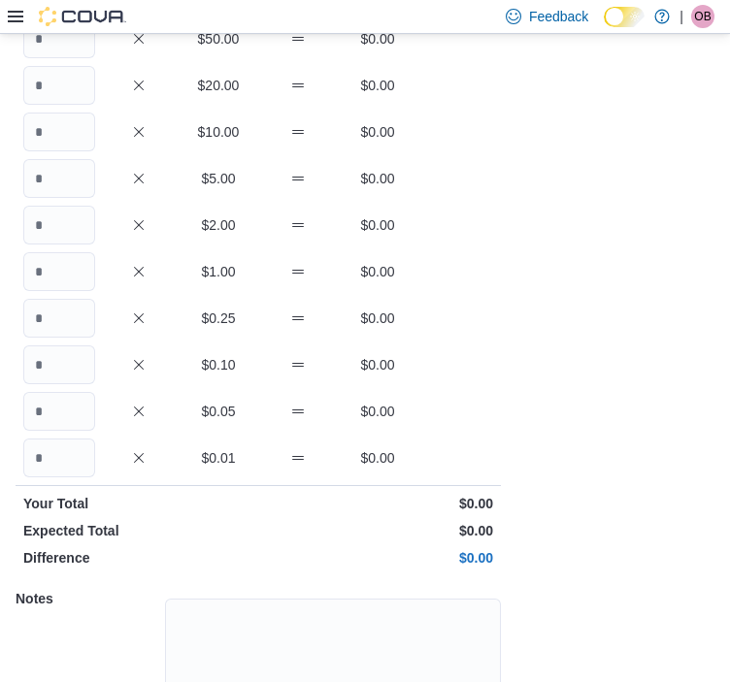
scroll to position [116, 0]
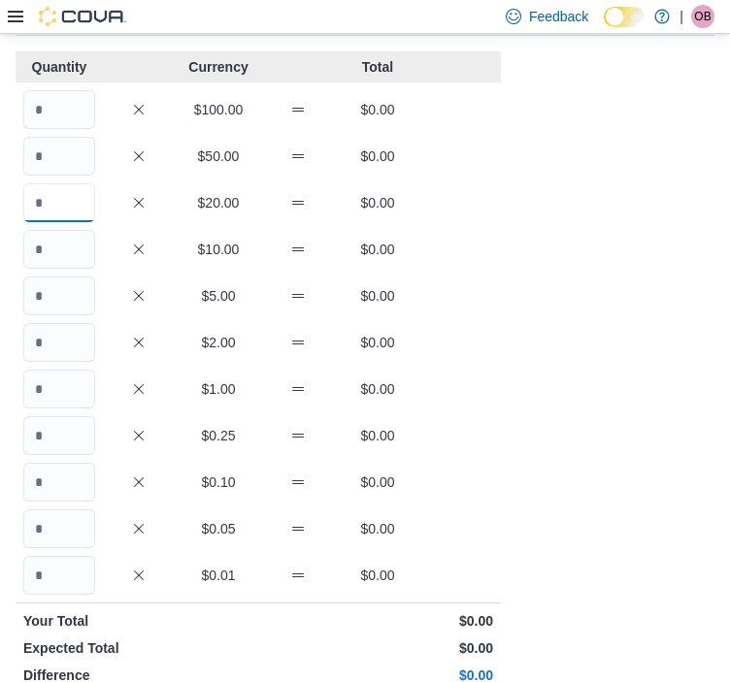
click at [73, 210] on input "Quantity" at bounding box center [59, 202] width 72 height 39
type input "*"
type input "**"
type input "*"
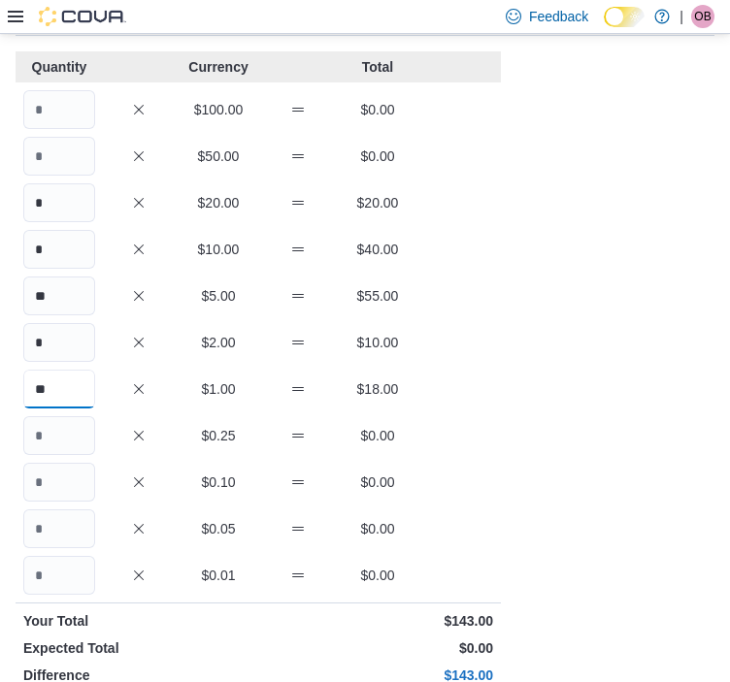
type input "**"
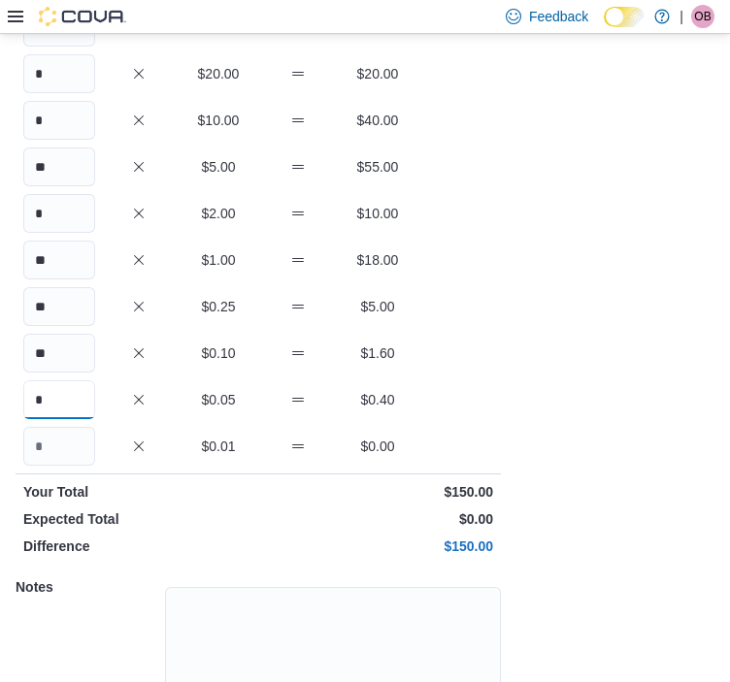
scroll to position [368, 0]
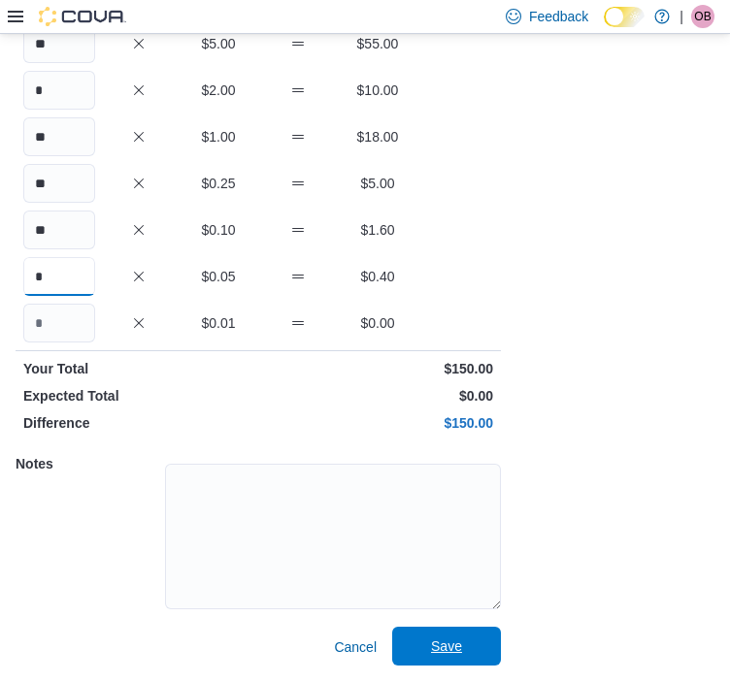
type input "*"
click at [436, 640] on span "Save" at bounding box center [446, 646] width 31 height 19
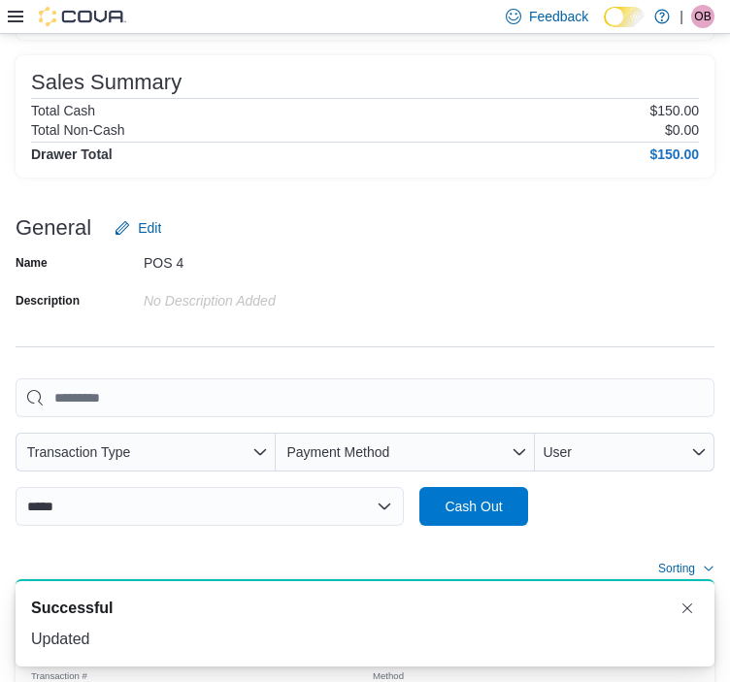
scroll to position [256, 0]
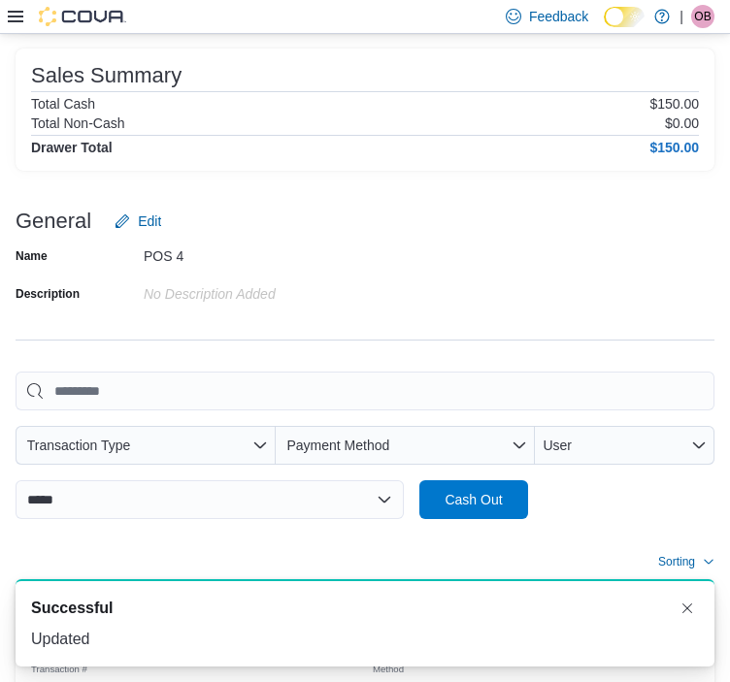
click at [19, 14] on icon at bounding box center [16, 17] width 16 height 16
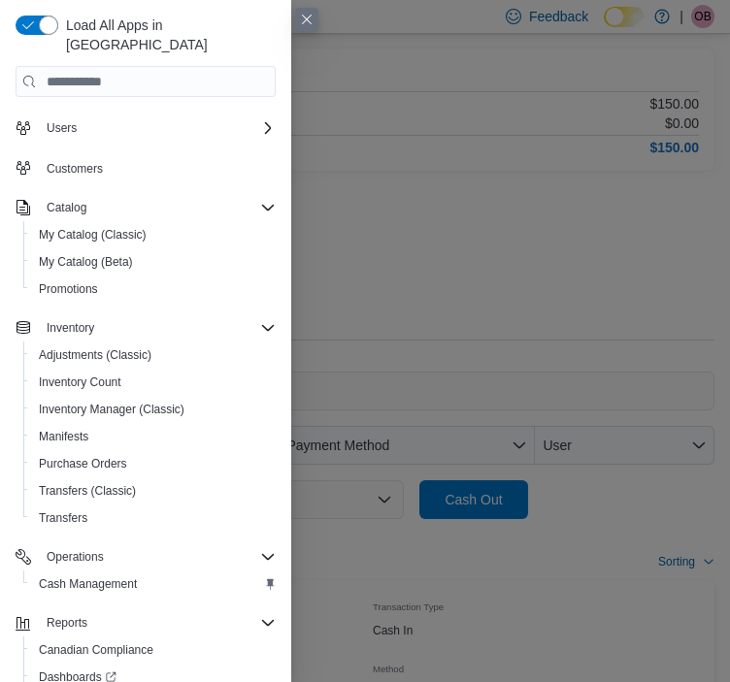
scroll to position [161, 0]
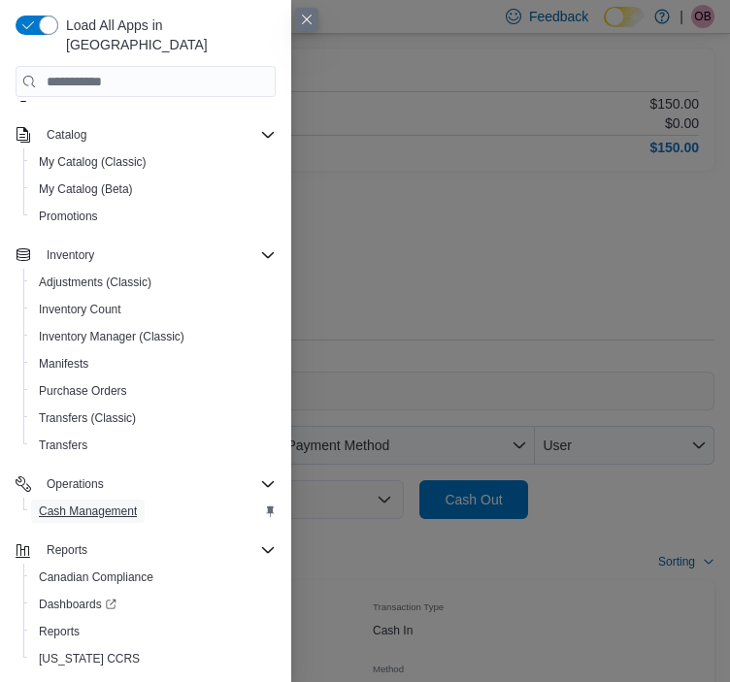
click at [80, 504] on span "Cash Management" at bounding box center [88, 512] width 98 height 16
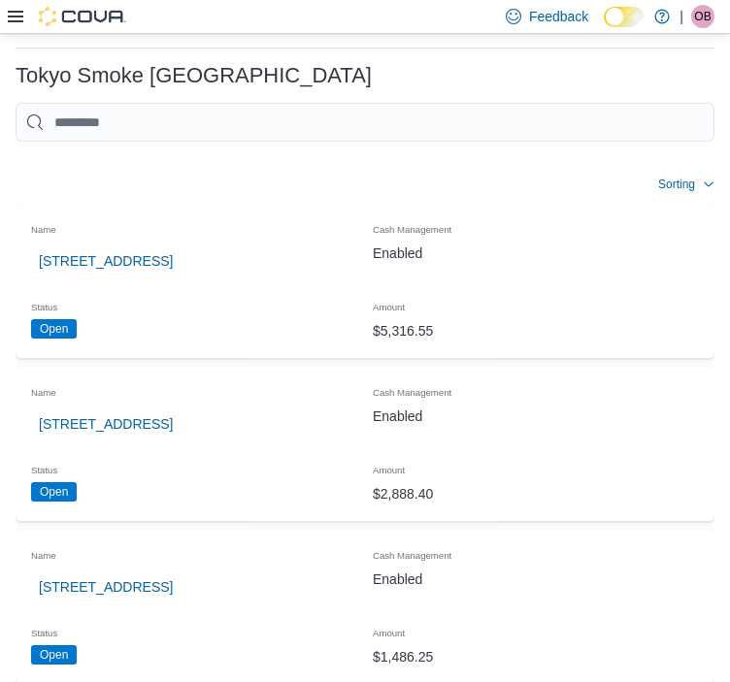
scroll to position [62, 0]
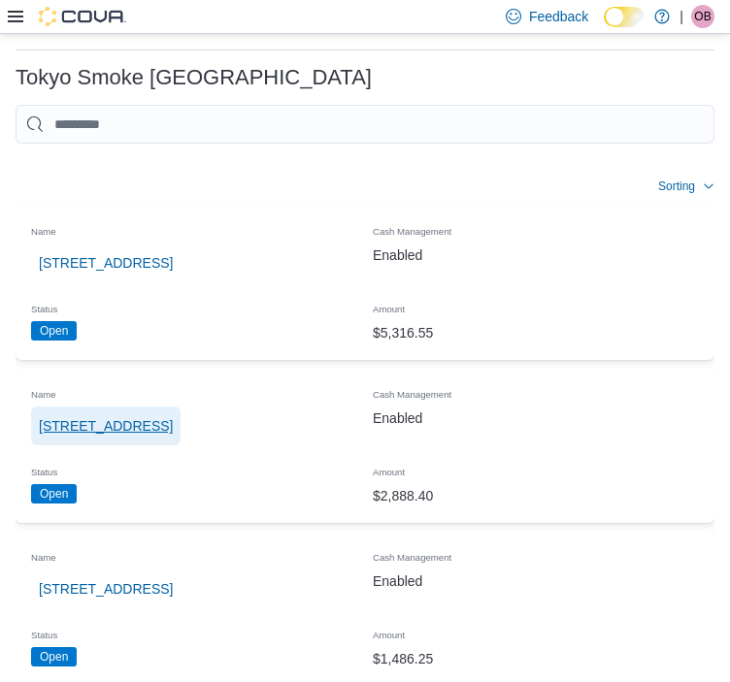
click at [103, 416] on span "[STREET_ADDRESS]" at bounding box center [106, 425] width 134 height 19
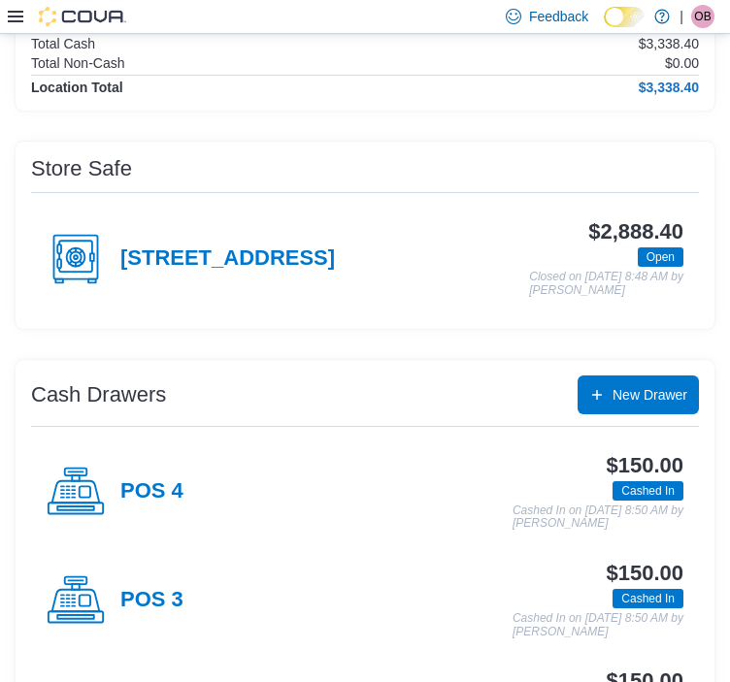
scroll to position [194, 0]
